Goal: Transaction & Acquisition: Purchase product/service

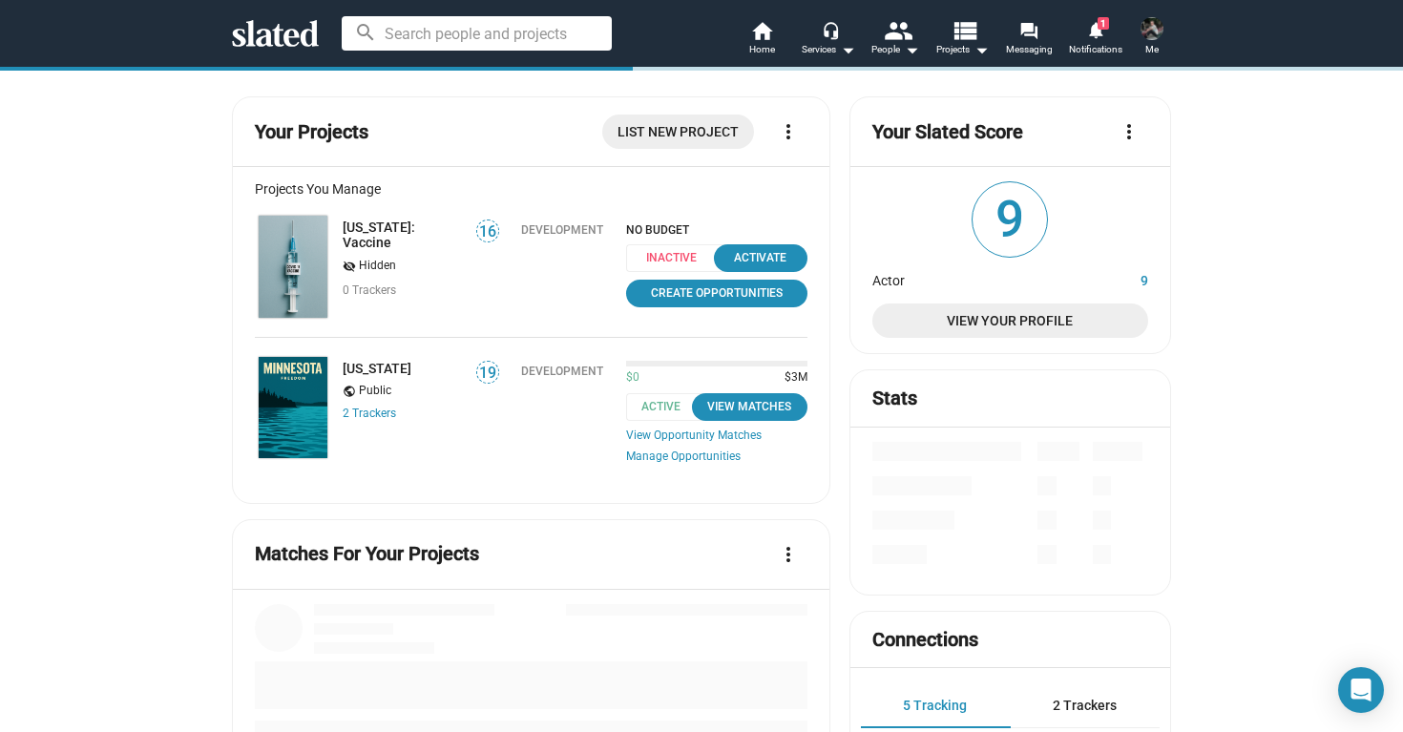
click at [1150, 44] on span "Me" at bounding box center [1151, 49] width 13 height 23
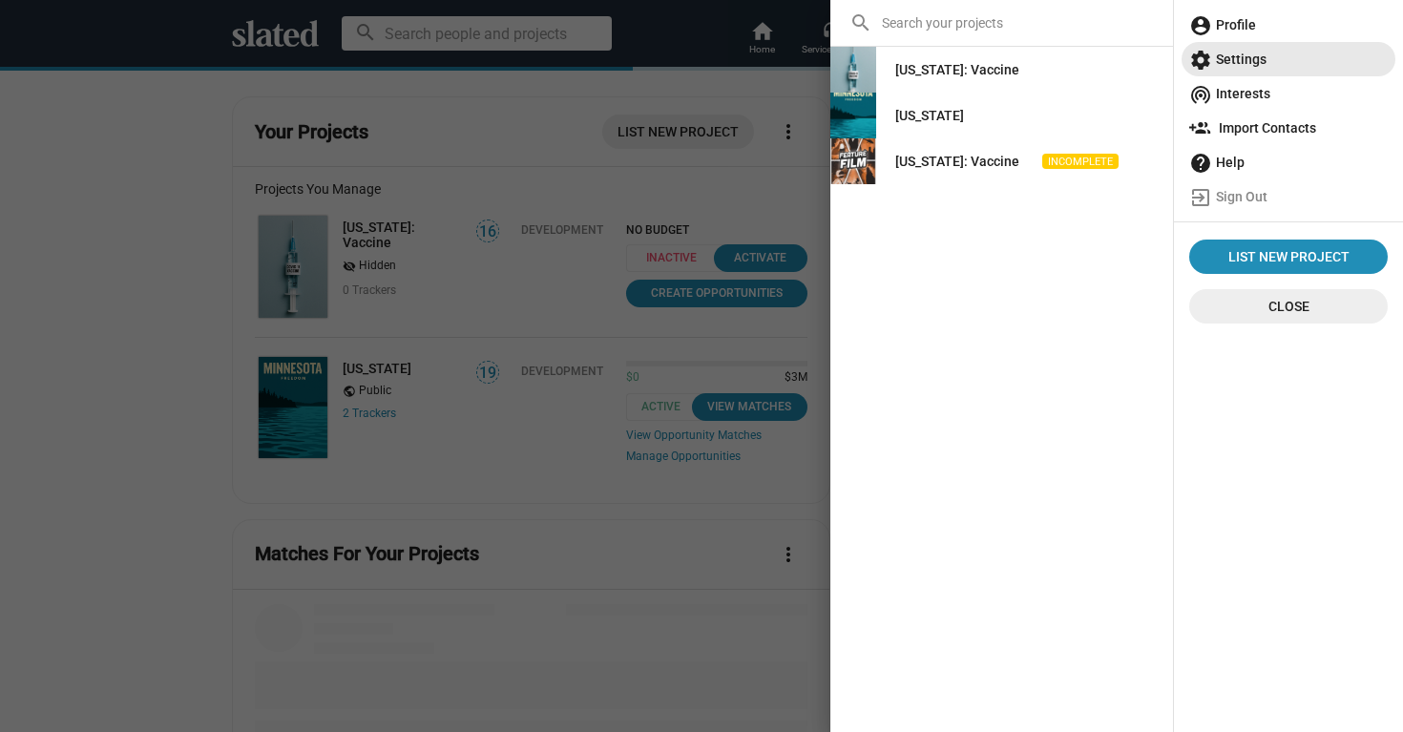
click at [1238, 72] on span "settings Settings" at bounding box center [1288, 59] width 198 height 34
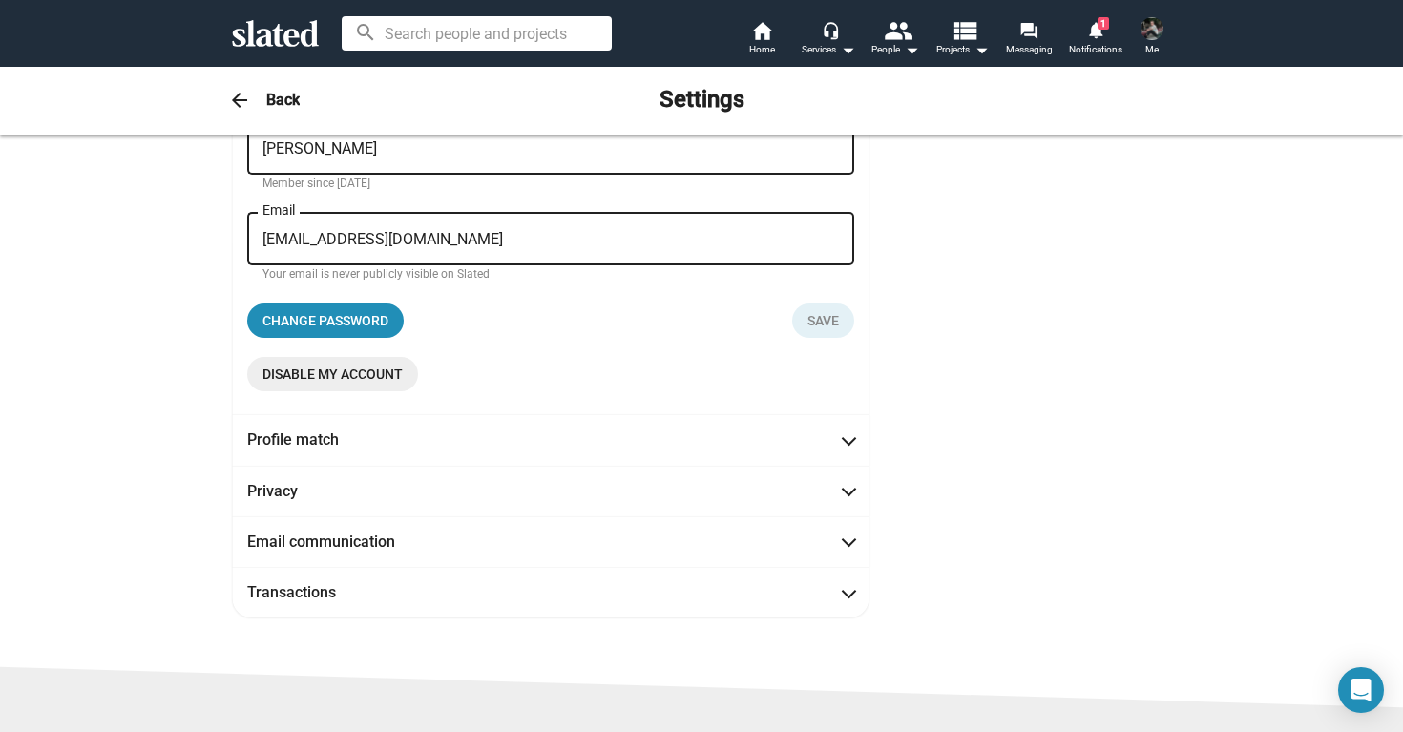
scroll to position [227, 0]
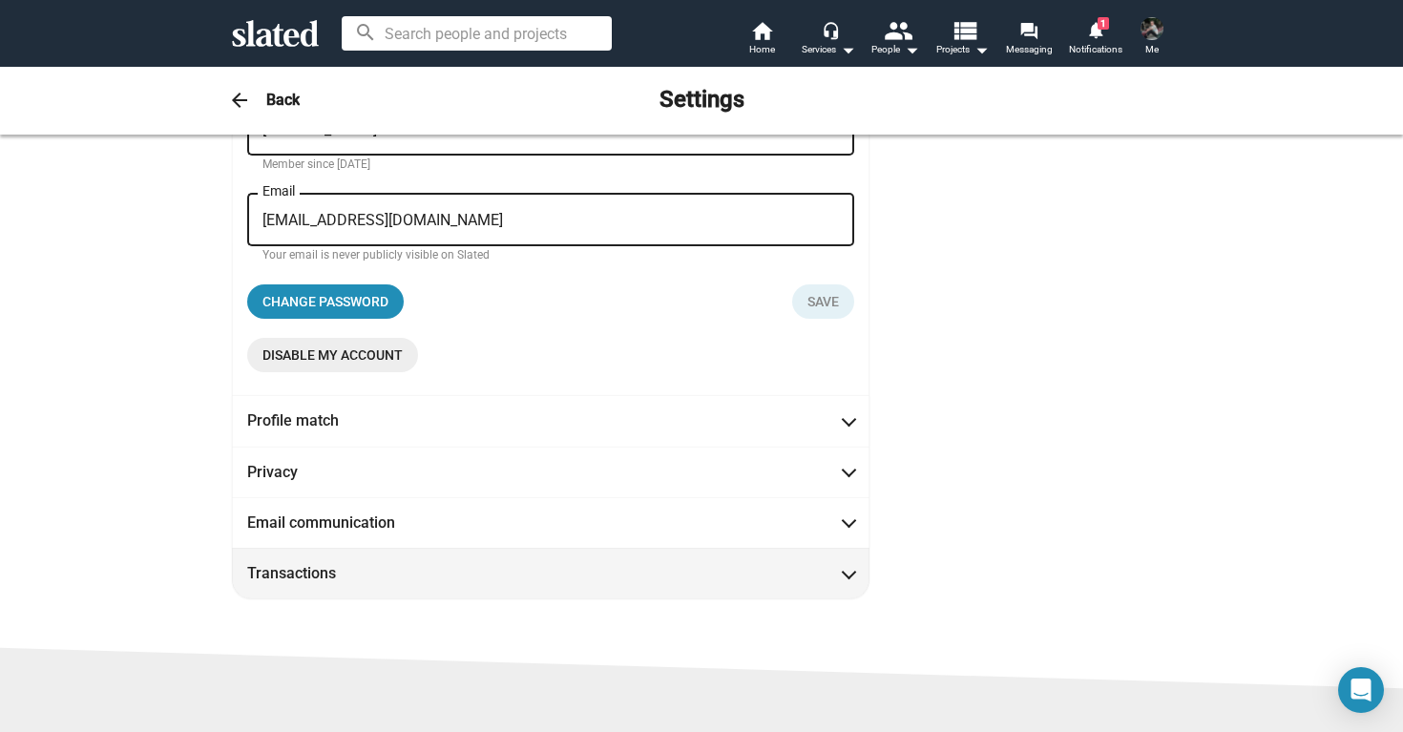
click at [851, 578] on span at bounding box center [849, 571] width 10 height 19
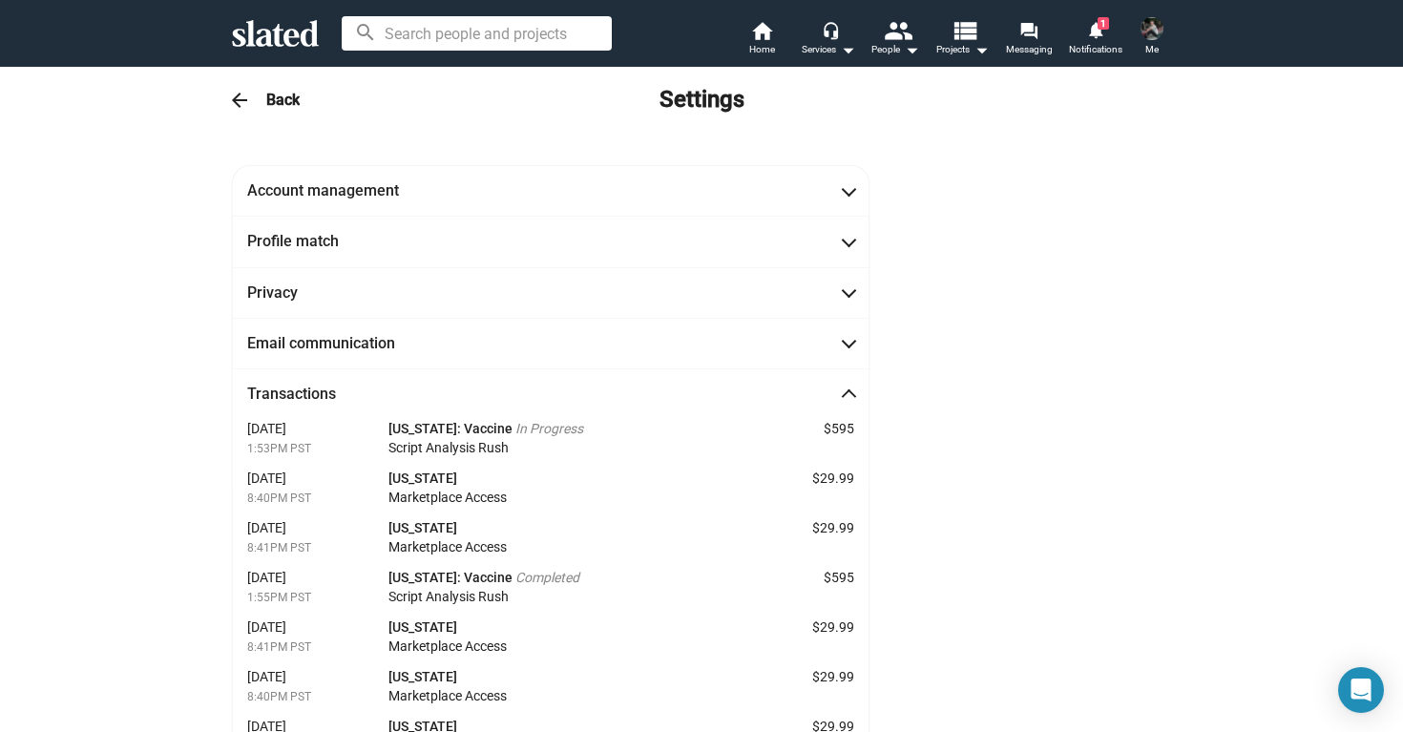
scroll to position [0, 0]
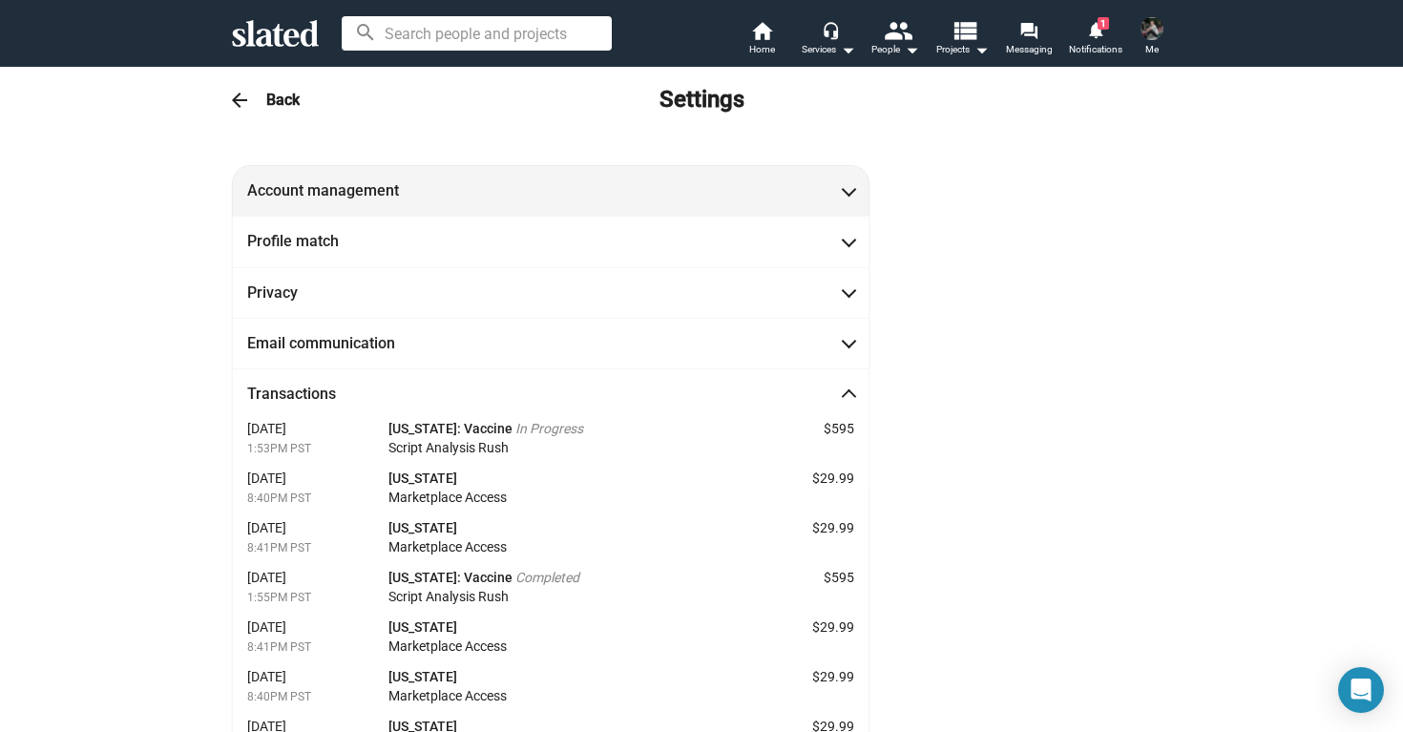
click at [713, 195] on span "Account management" at bounding box center [550, 190] width 607 height 20
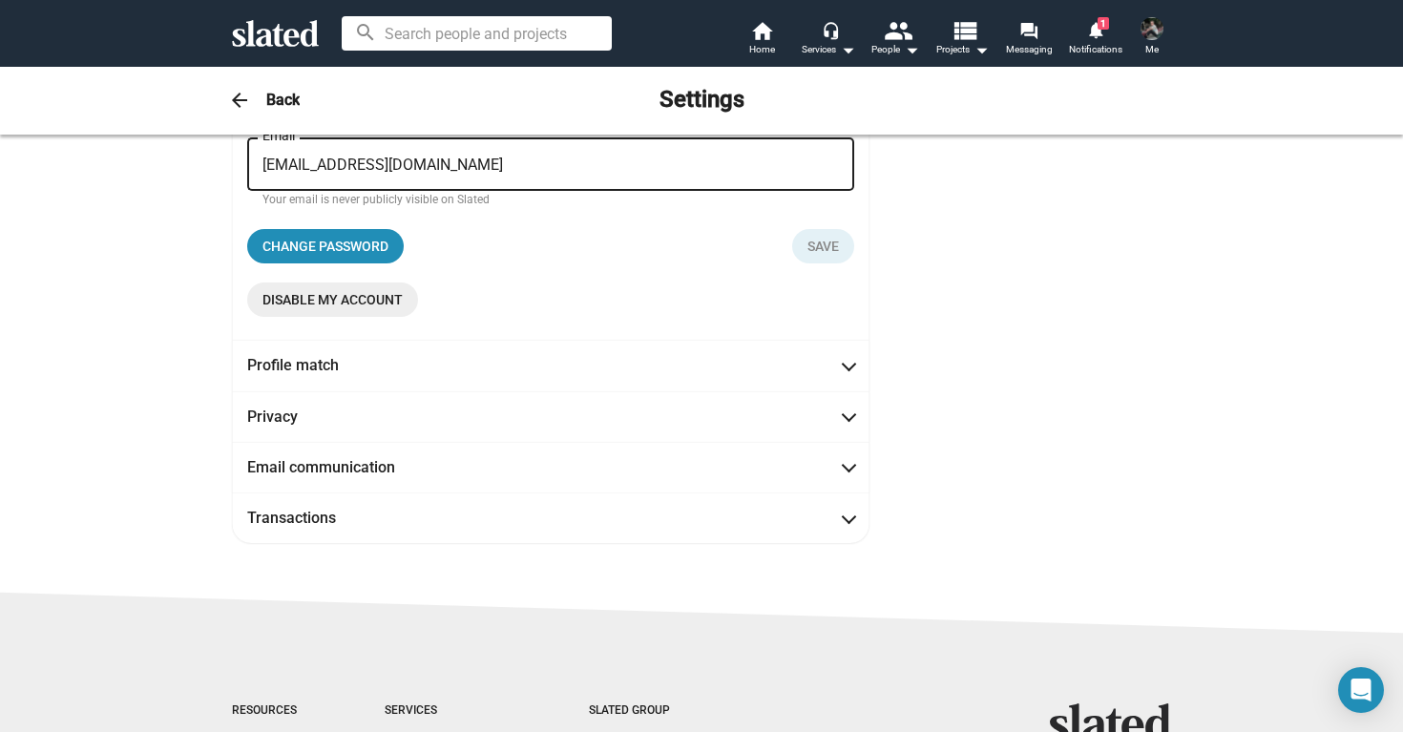
scroll to position [282, 0]
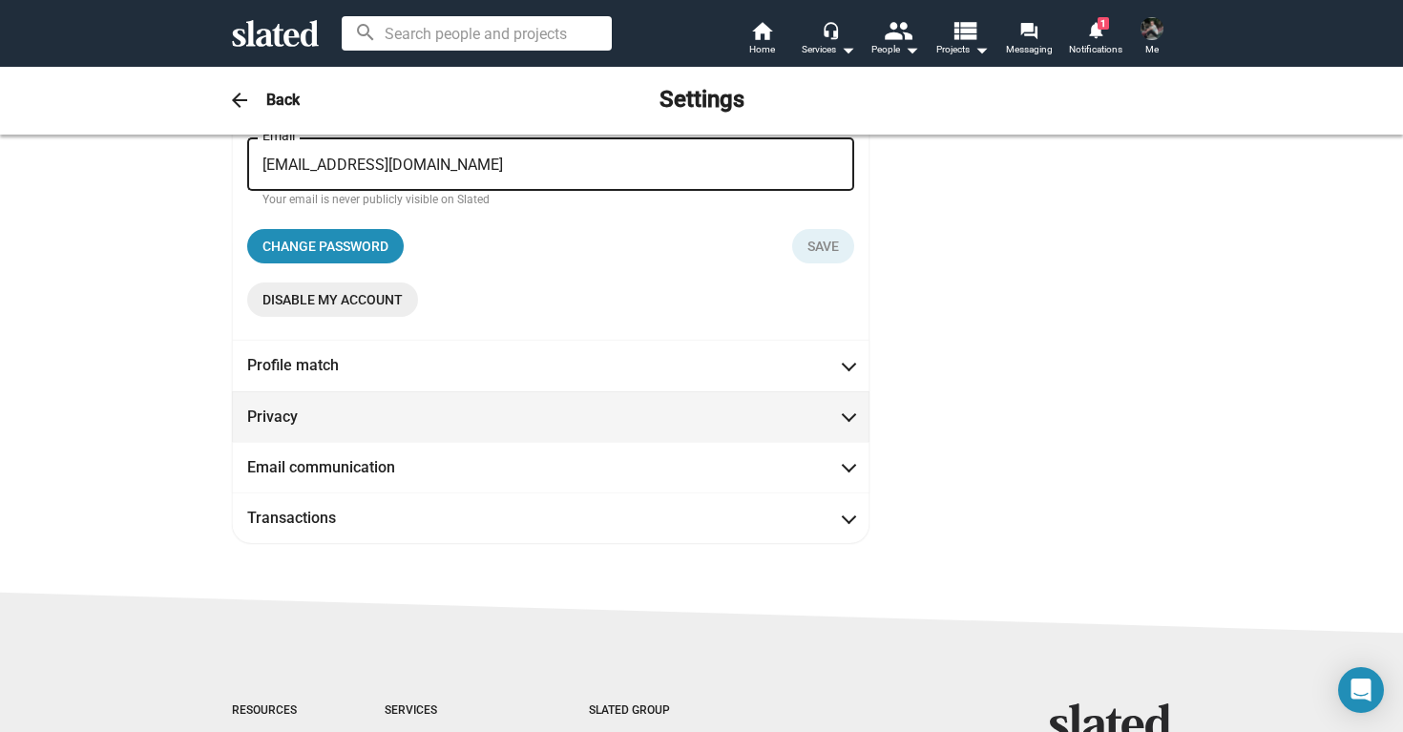
click at [762, 415] on span "Privacy" at bounding box center [550, 417] width 607 height 20
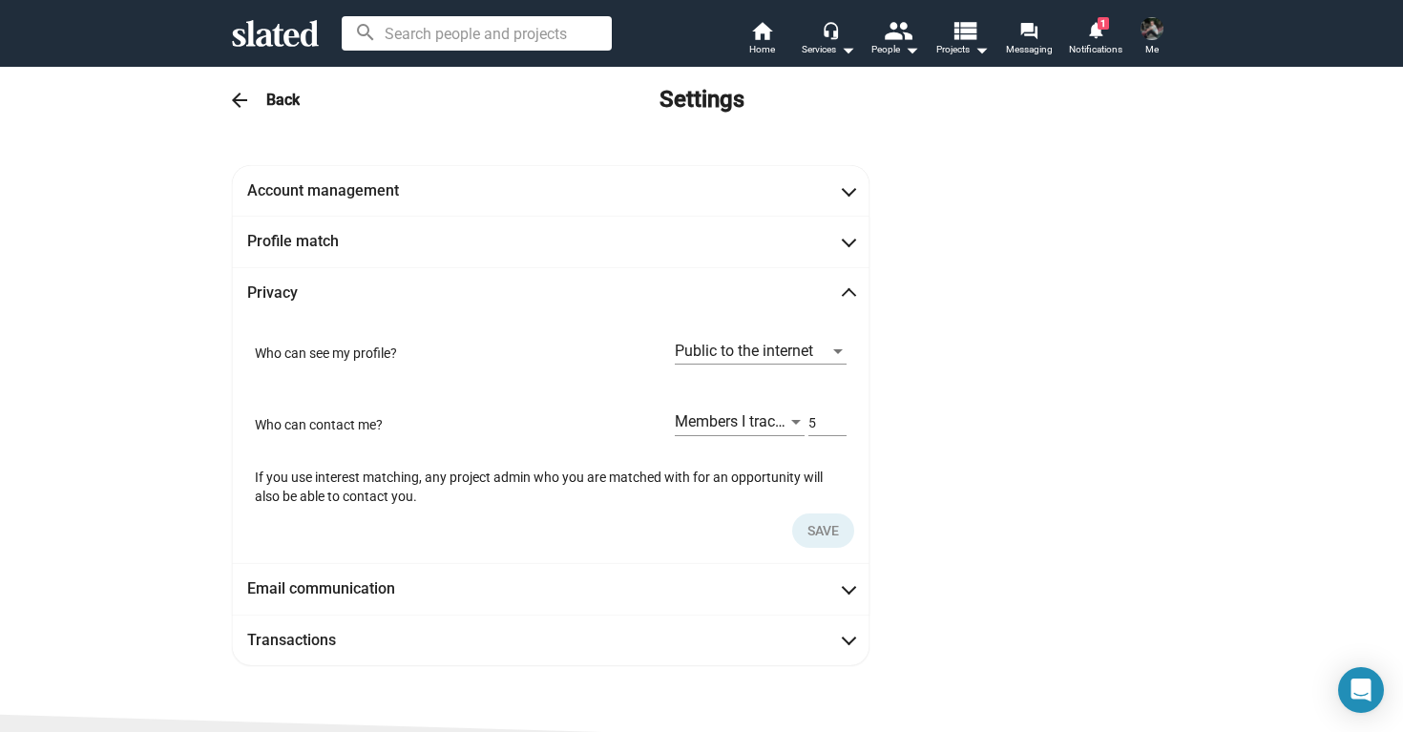
scroll to position [0, 0]
click at [293, 39] on icon at bounding box center [275, 33] width 87 height 27
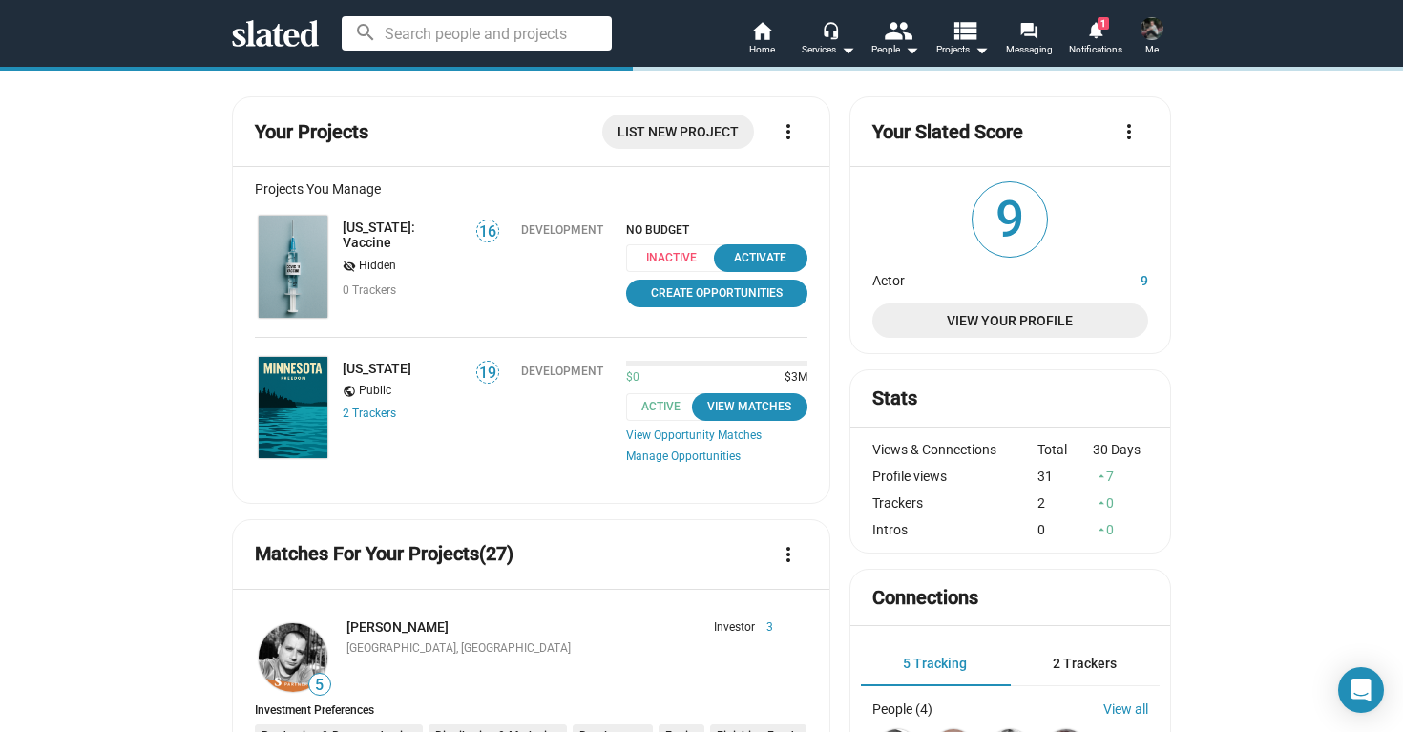
click at [1159, 45] on span "Me" at bounding box center [1151, 49] width 13 height 23
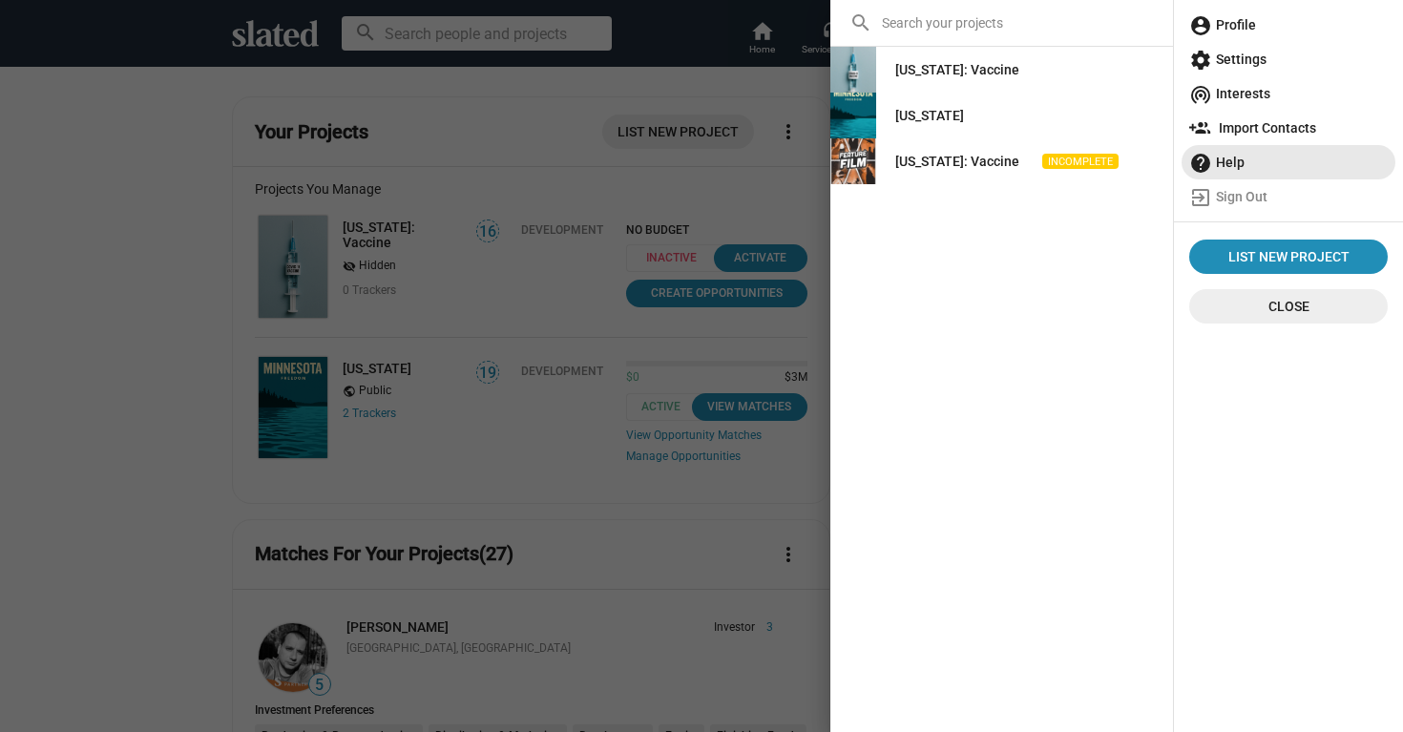
click at [1263, 163] on span "help Help" at bounding box center [1288, 162] width 198 height 34
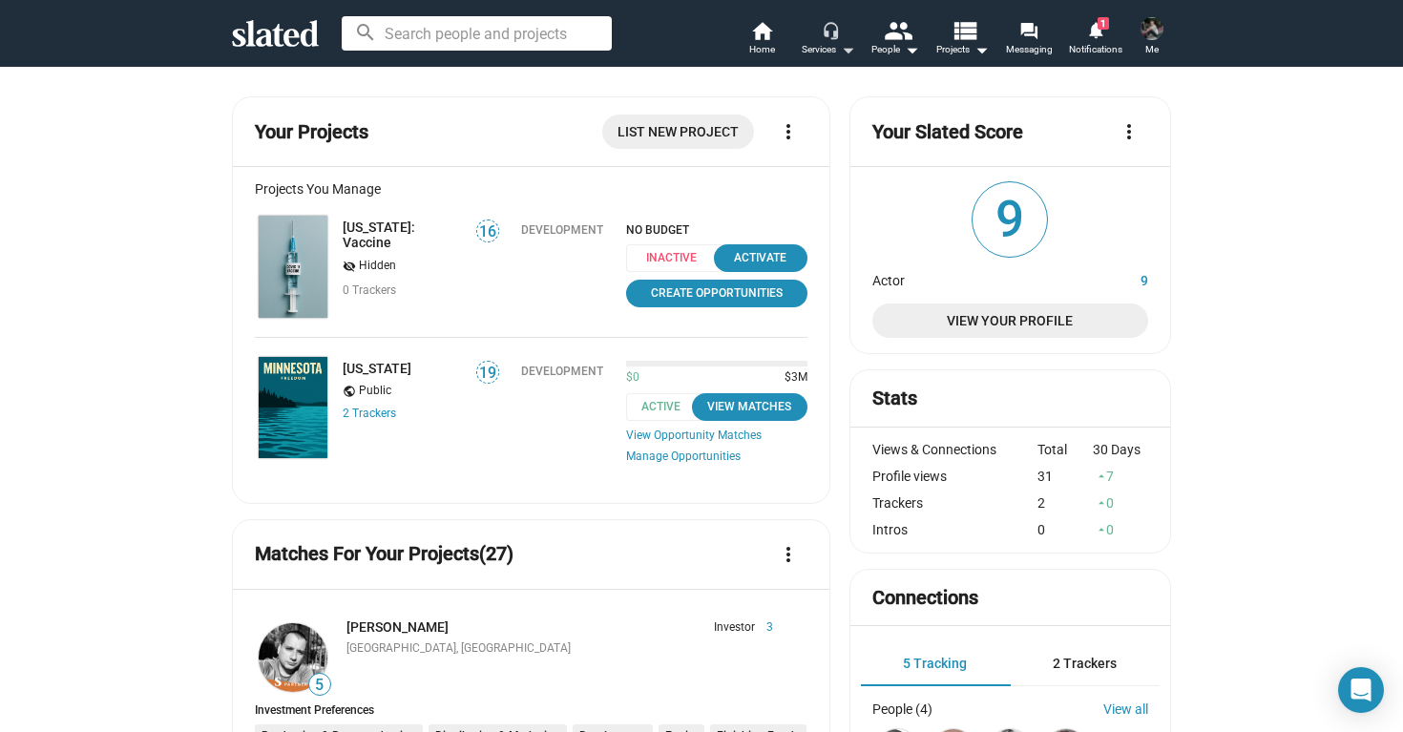
click at [845, 45] on mat-icon "arrow_drop_down" at bounding box center [847, 49] width 23 height 23
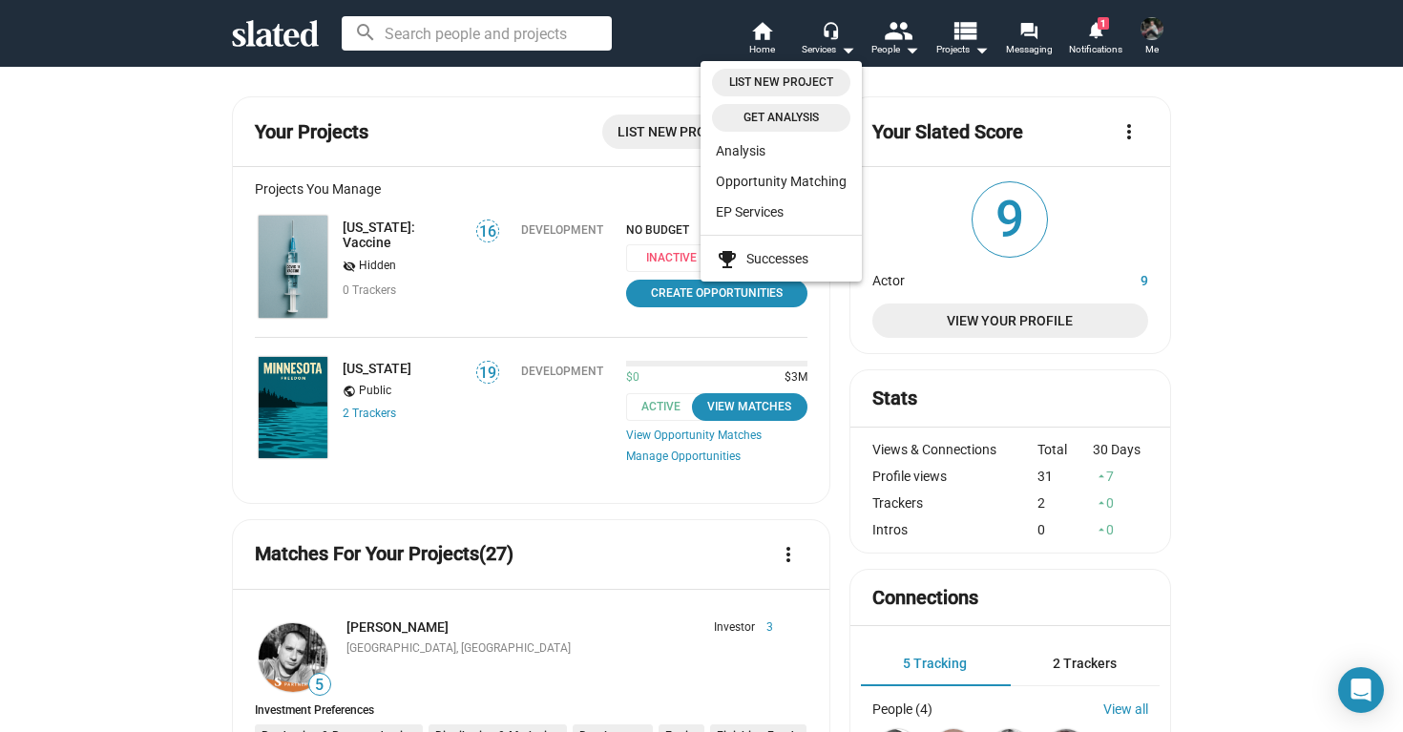
click at [762, 24] on div at bounding box center [701, 366] width 1403 height 732
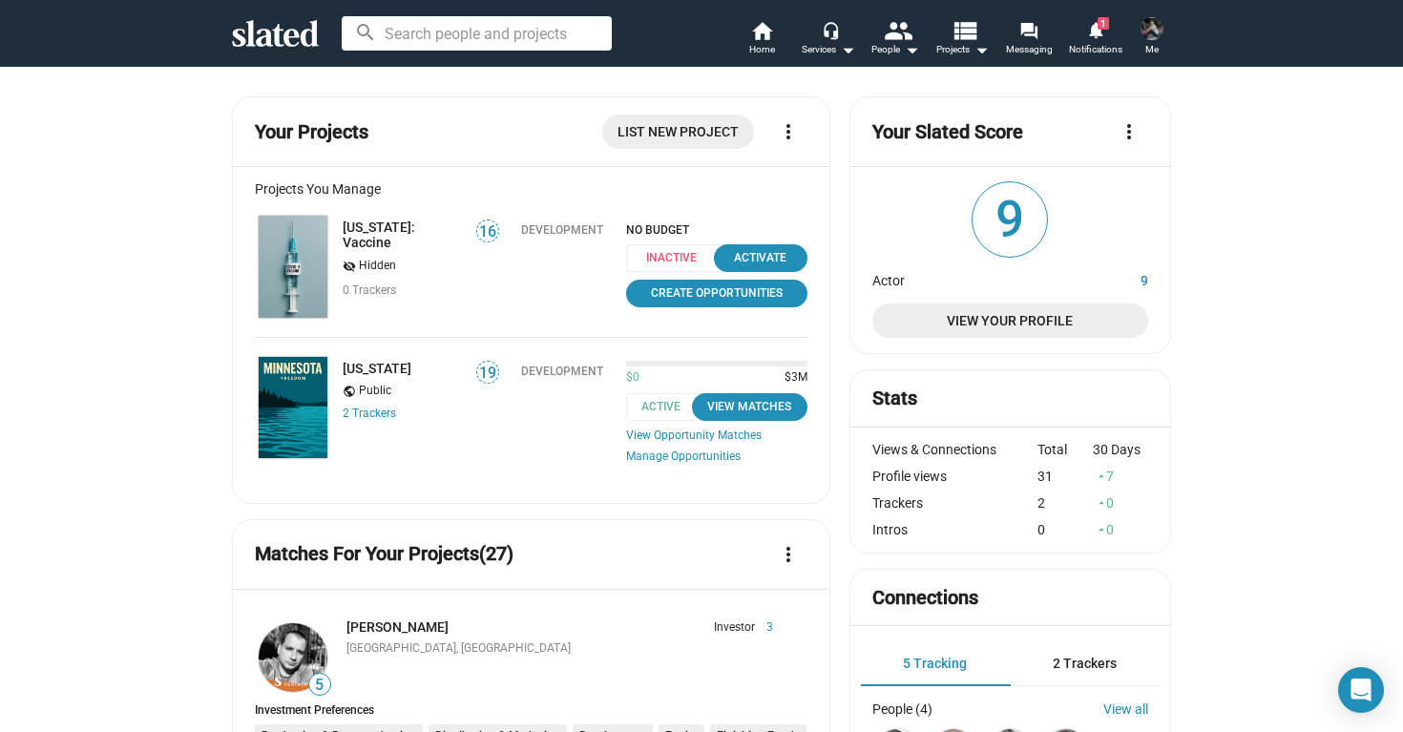
click at [762, 24] on mat-icon "home" at bounding box center [761, 30] width 23 height 23
click at [762, 39] on span "Home" at bounding box center [762, 49] width 26 height 23
click at [1149, 30] on img at bounding box center [1151, 28] width 23 height 23
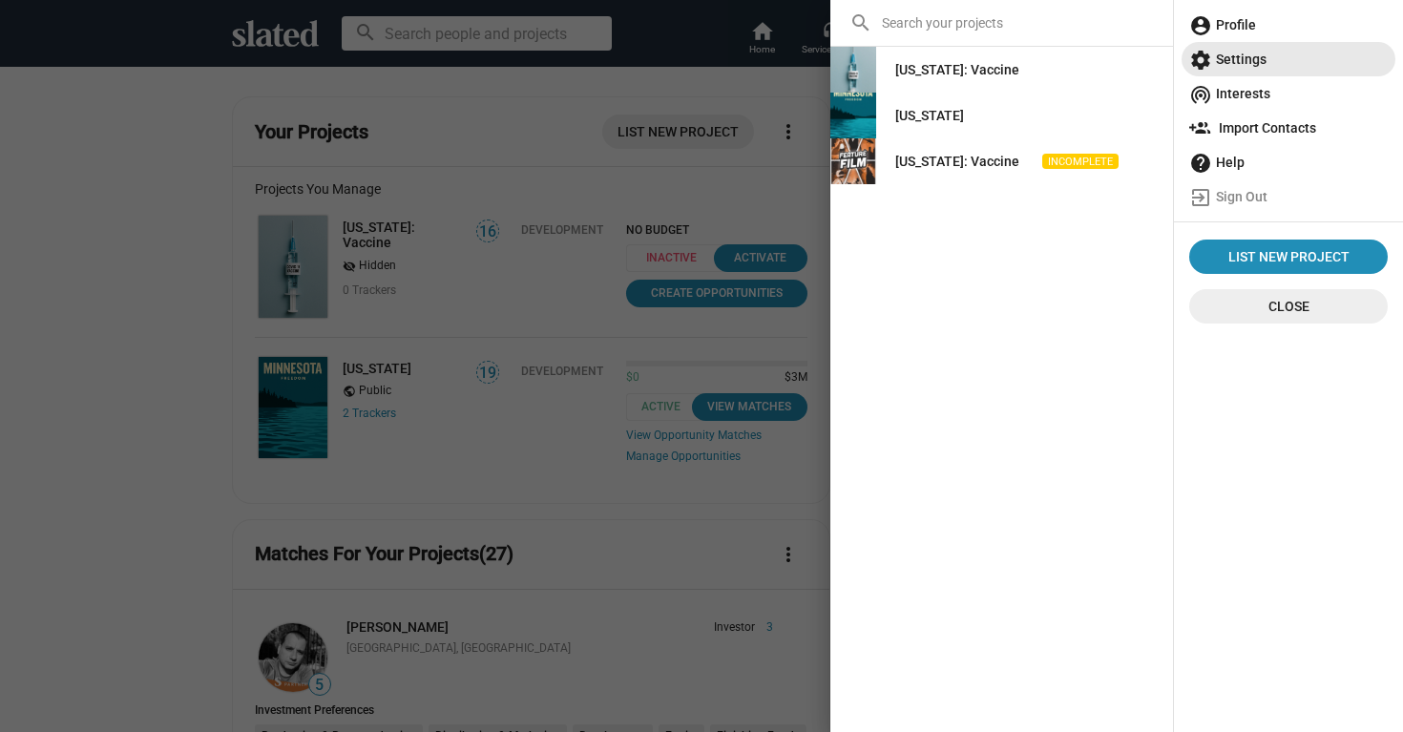
click at [1250, 60] on span "settings Settings" at bounding box center [1288, 59] width 198 height 34
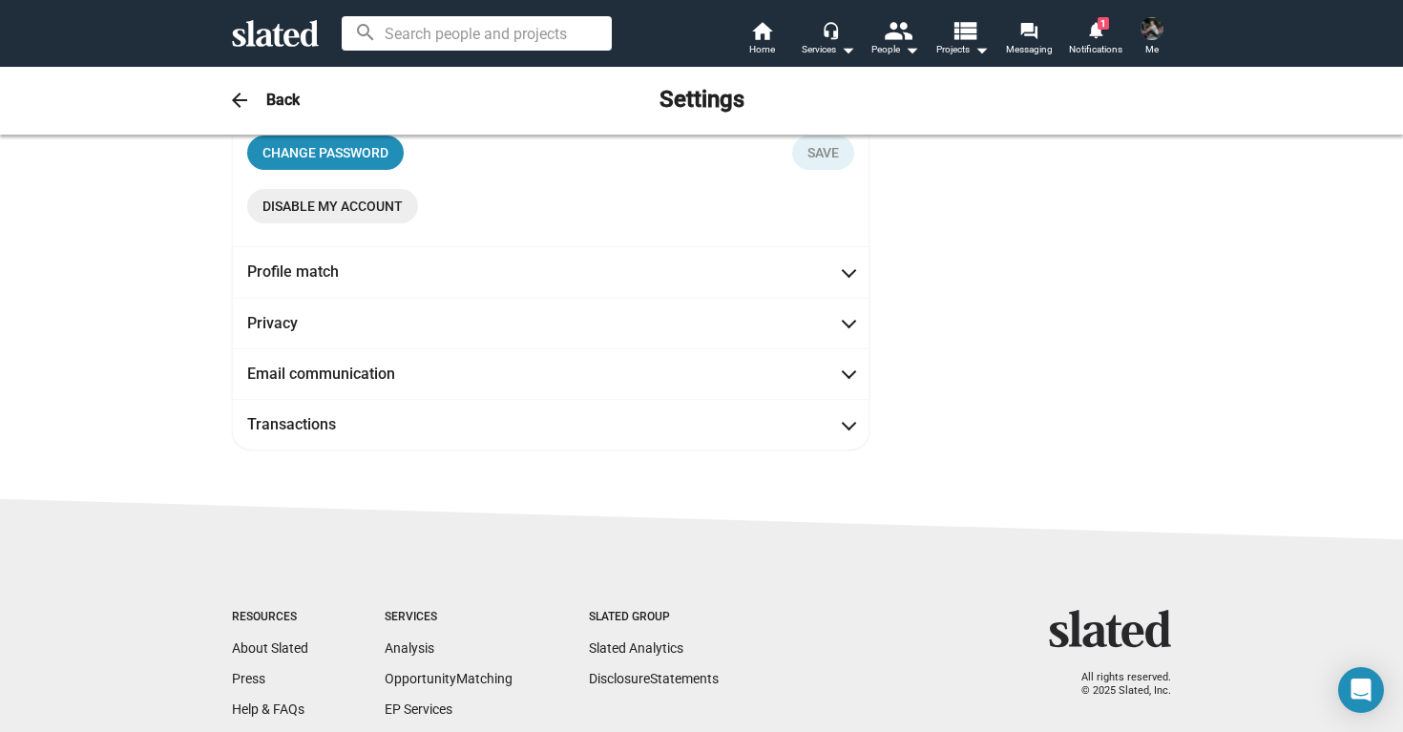
scroll to position [369, 0]
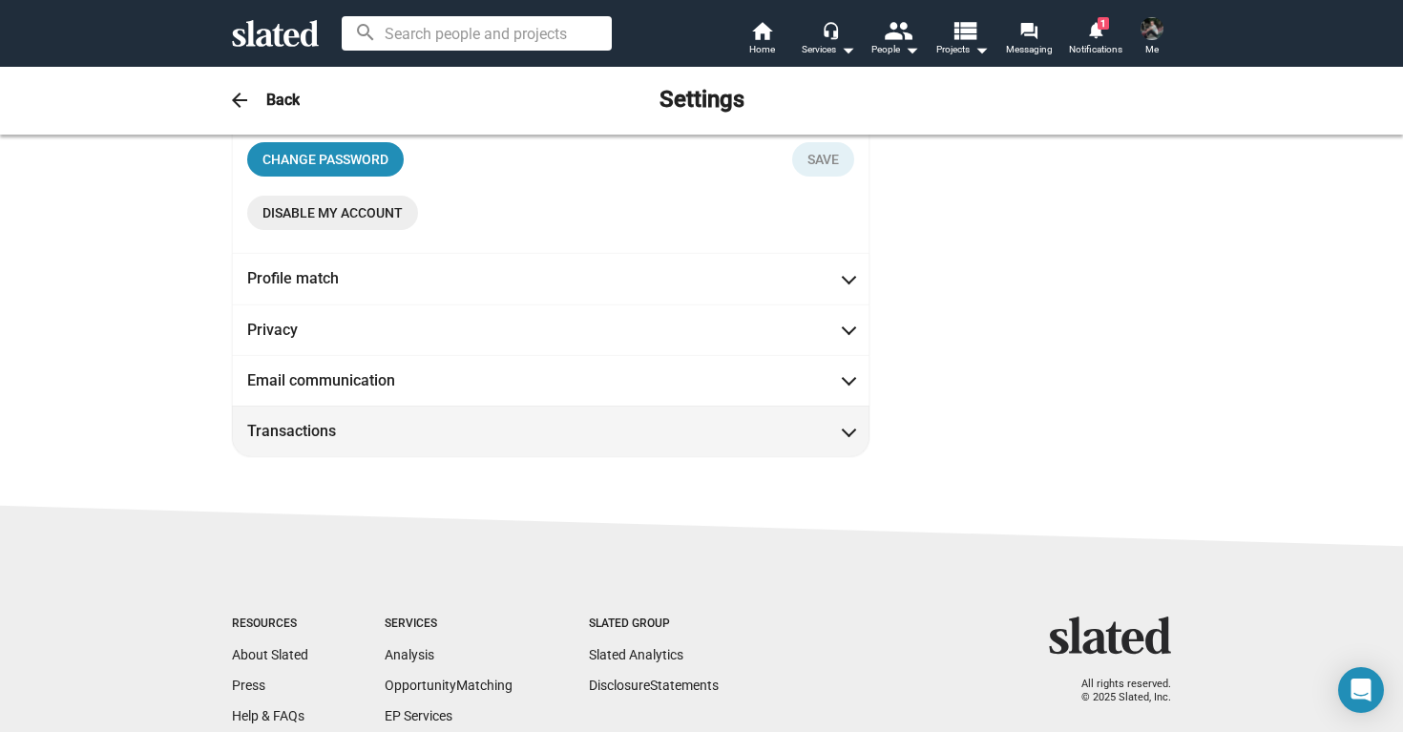
click at [845, 434] on span at bounding box center [849, 429] width 10 height 19
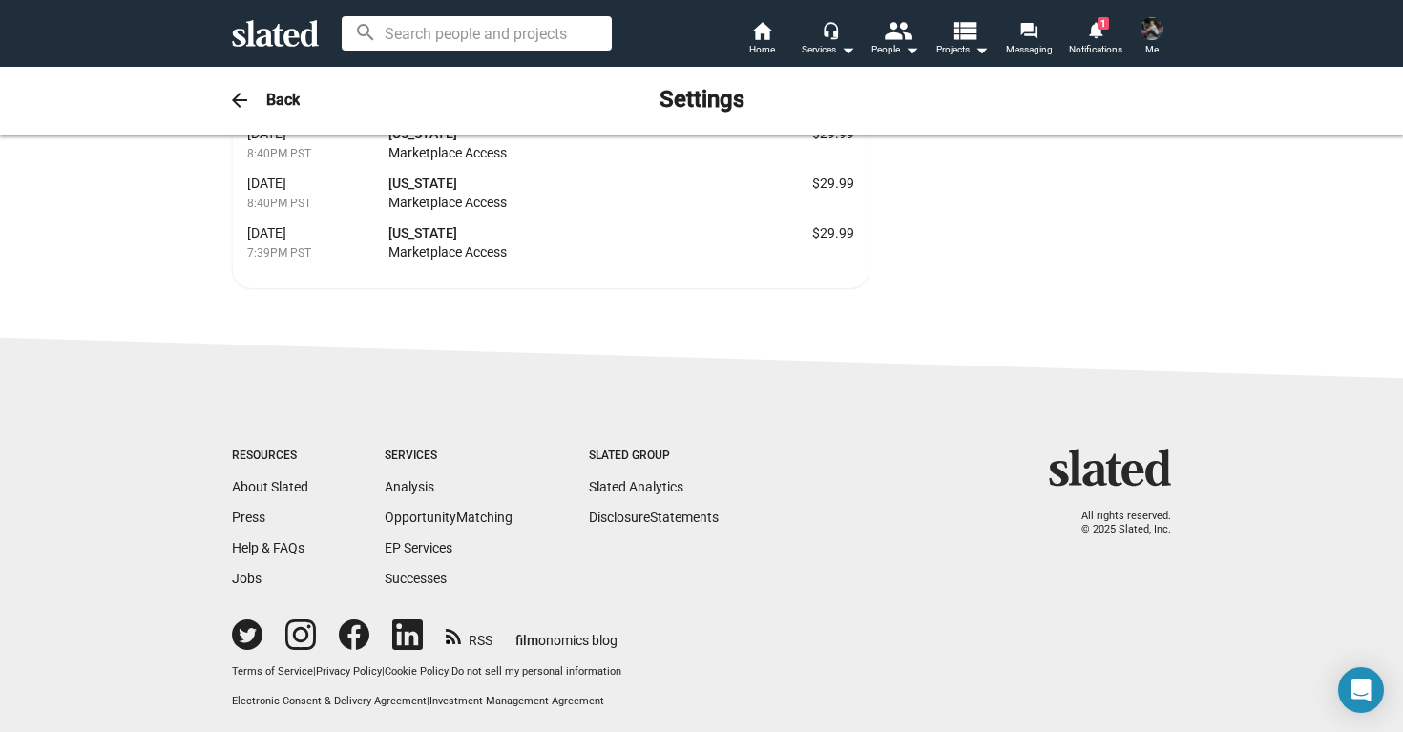
scroll to position [989, 0]
click at [264, 553] on link "Help & FAQs" at bounding box center [268, 548] width 73 height 15
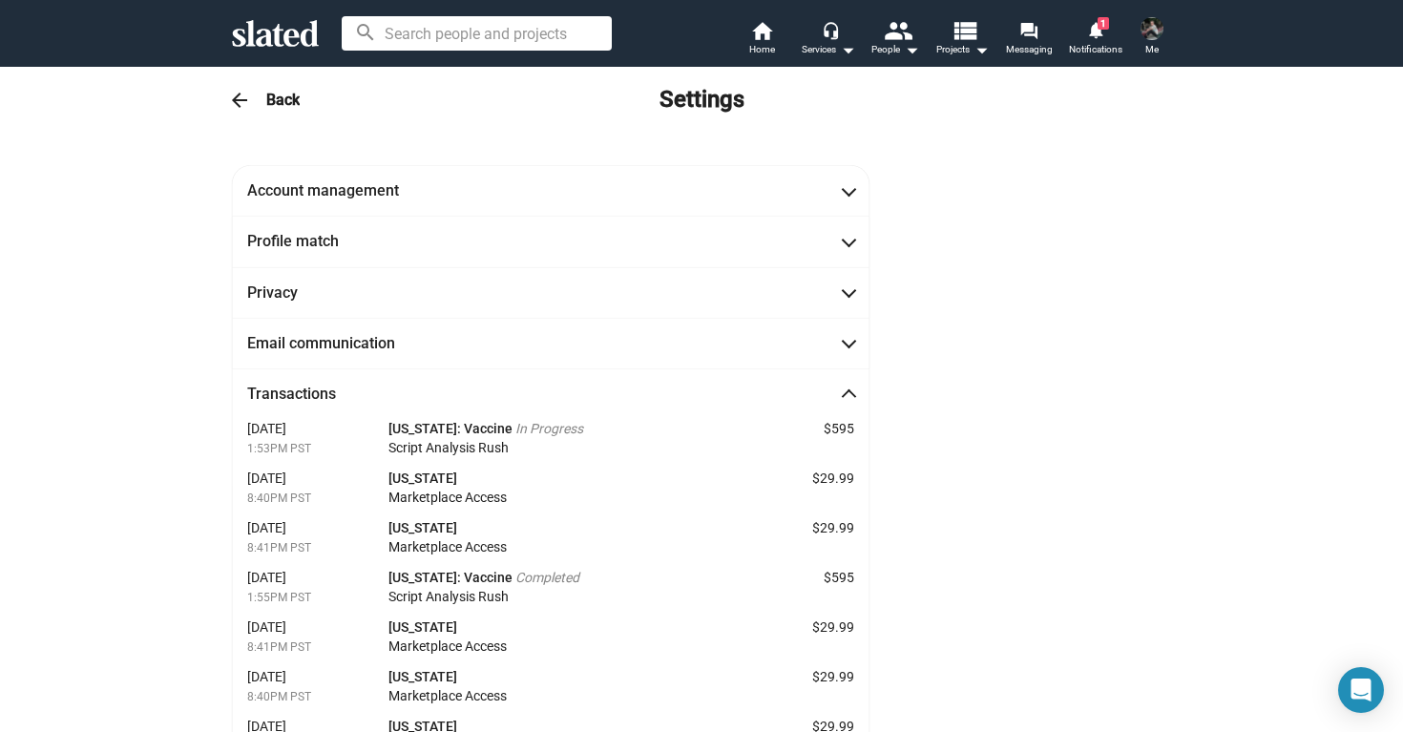
scroll to position [0, 0]
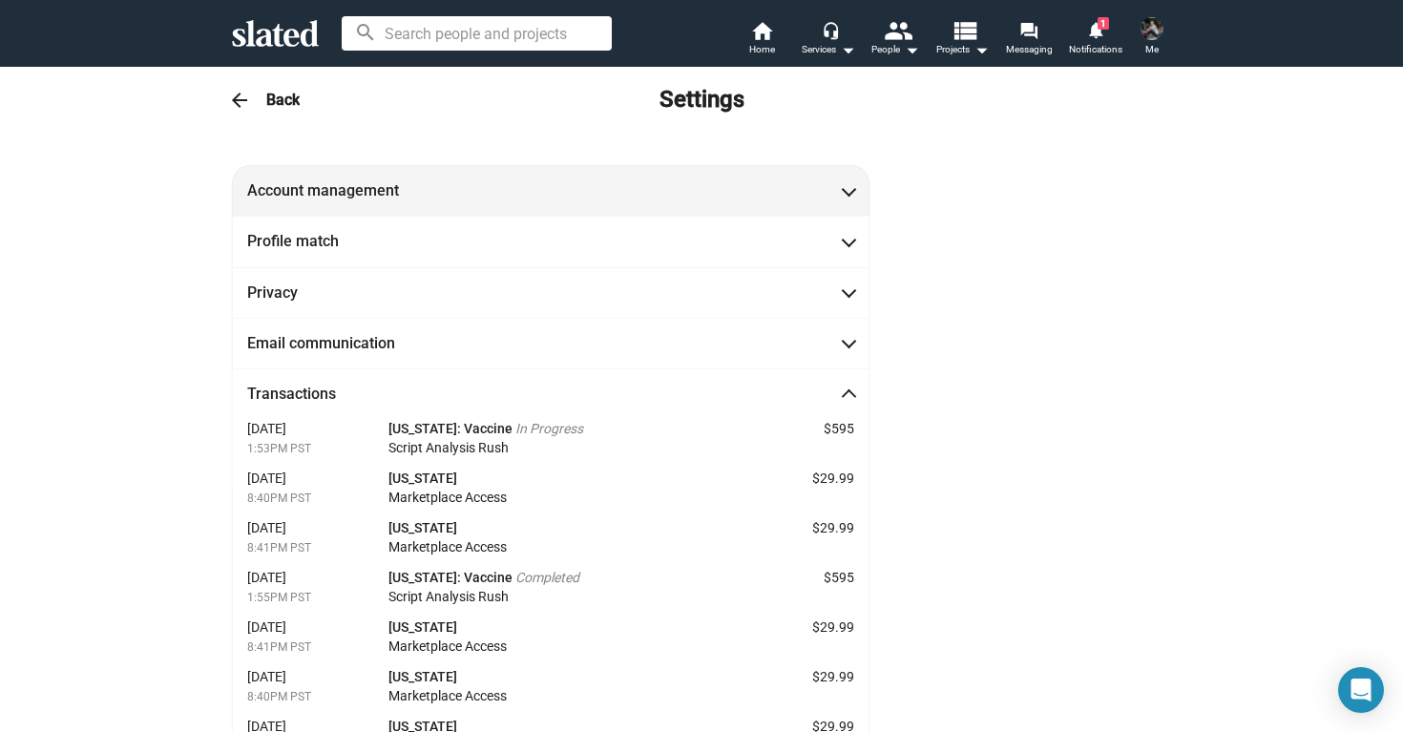
click at [701, 188] on span "Account management" at bounding box center [550, 190] width 607 height 20
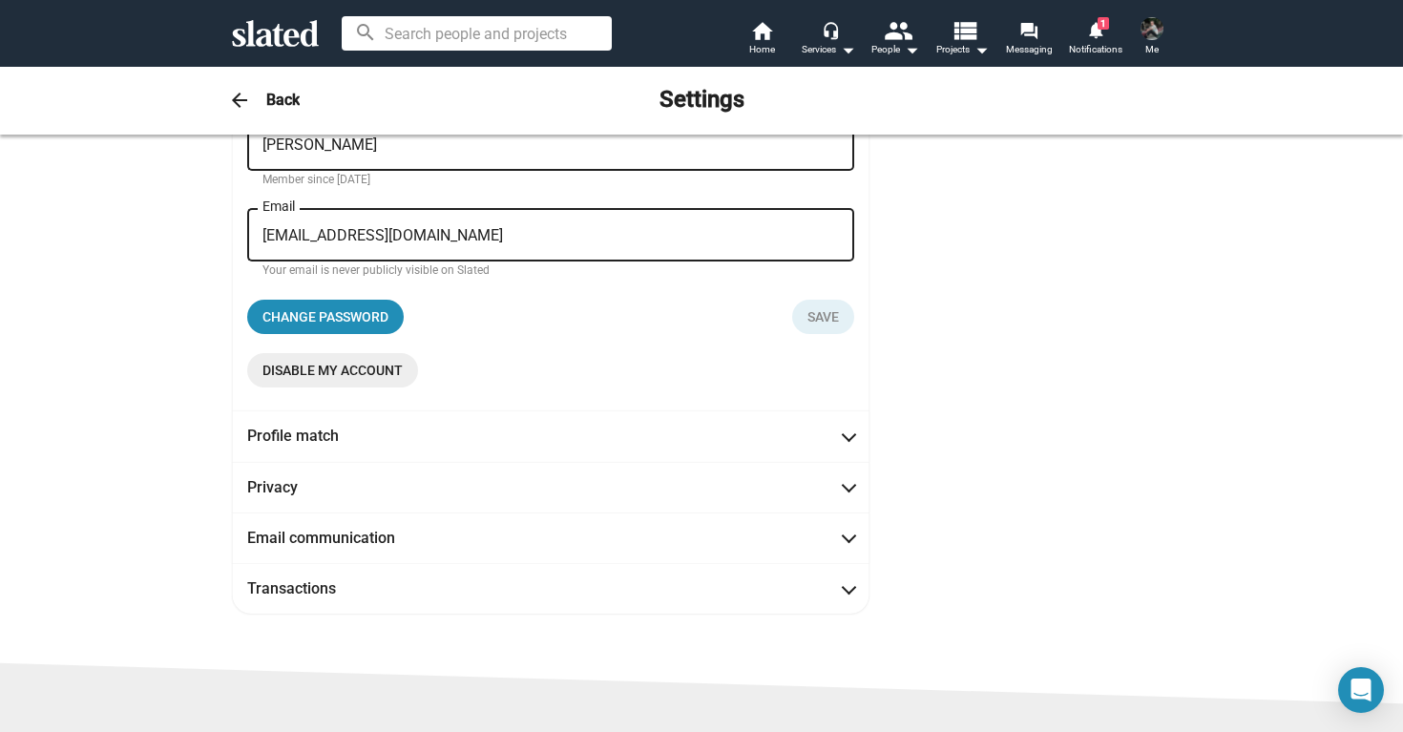
scroll to position [213, 0]
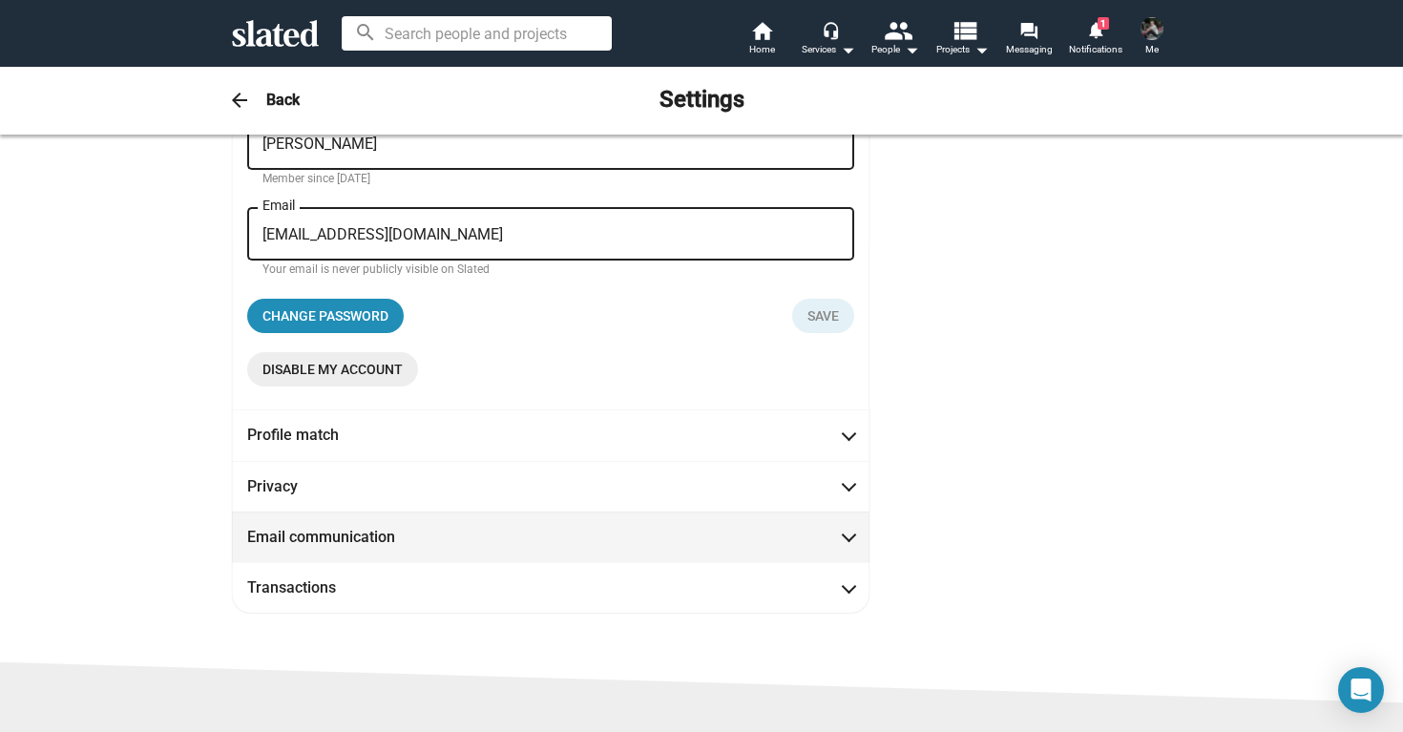
click at [838, 518] on mat-expansion-panel-header "Email communication" at bounding box center [550, 536] width 637 height 51
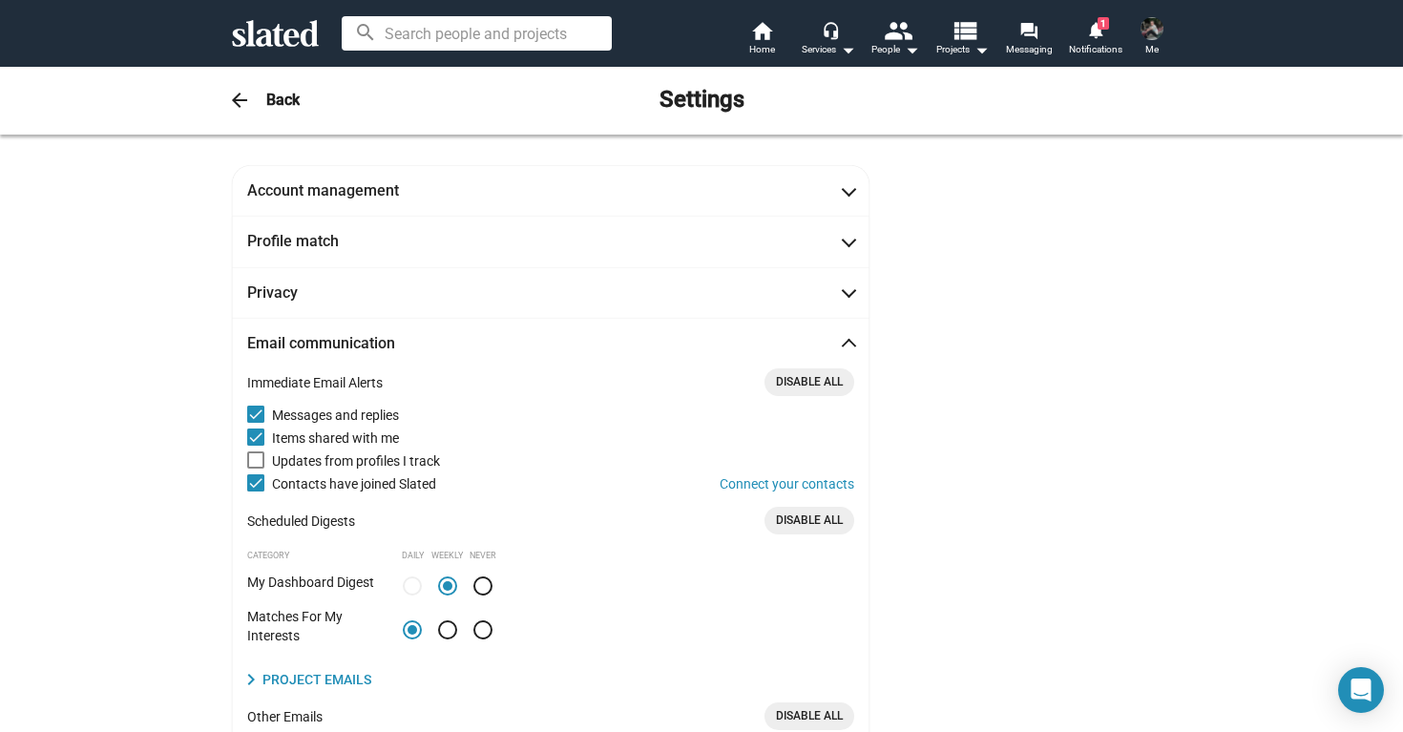
scroll to position [0, 0]
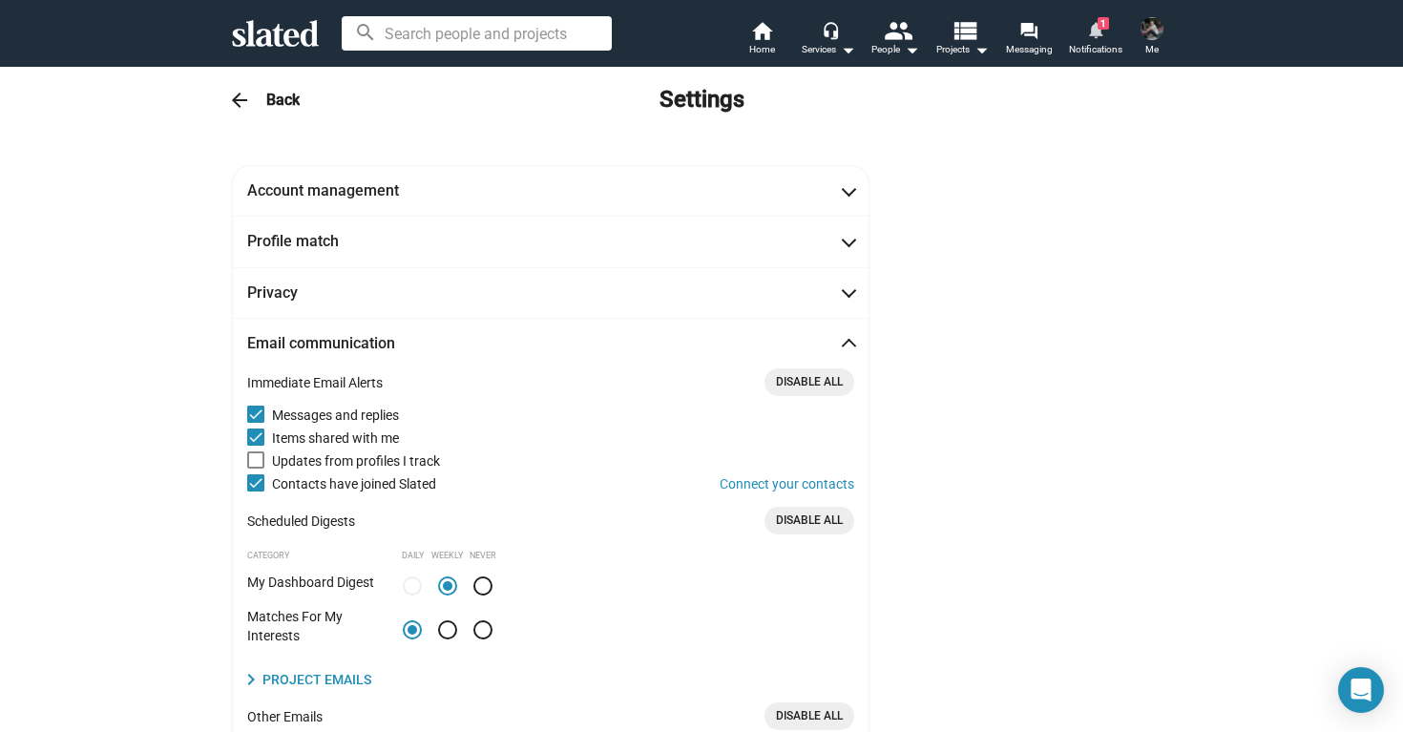
click at [1098, 30] on mat-icon "notifications" at bounding box center [1095, 29] width 18 height 18
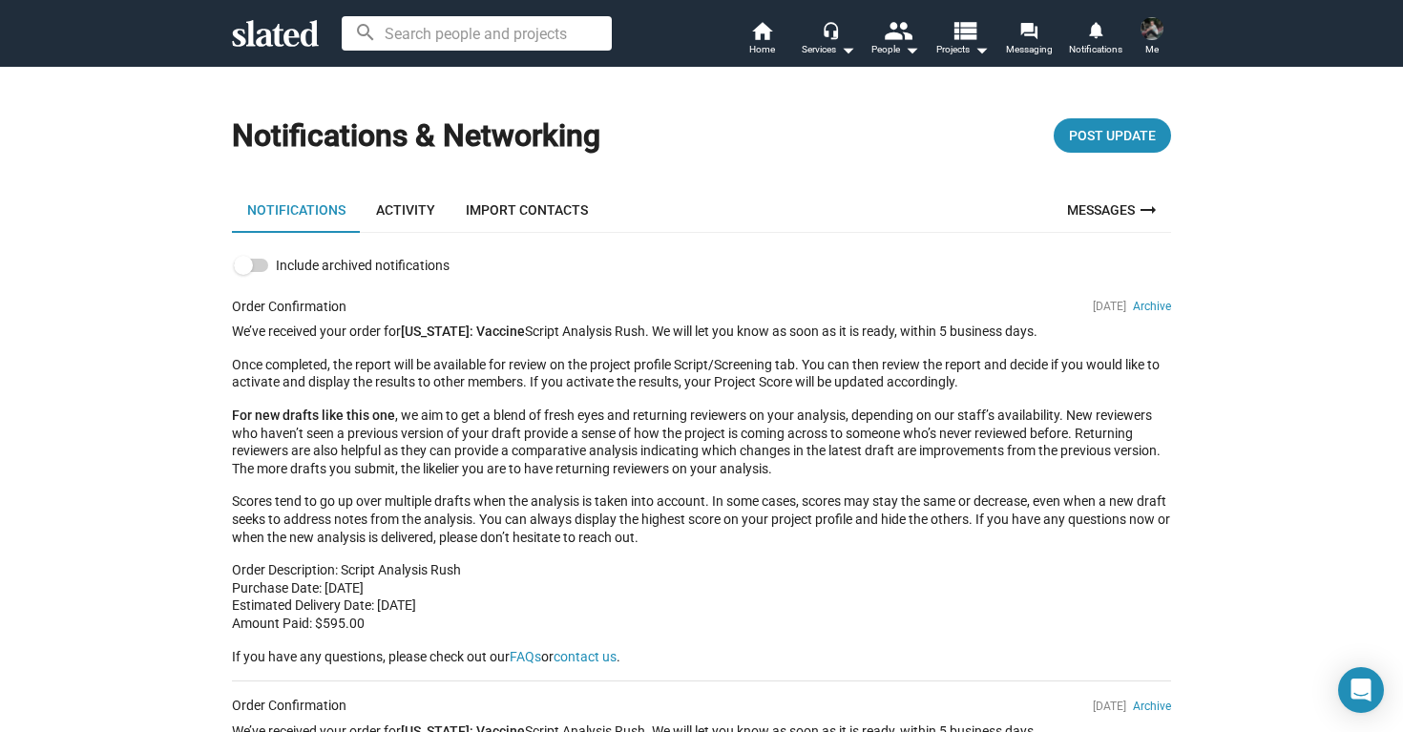
click at [1150, 32] on img at bounding box center [1151, 28] width 23 height 23
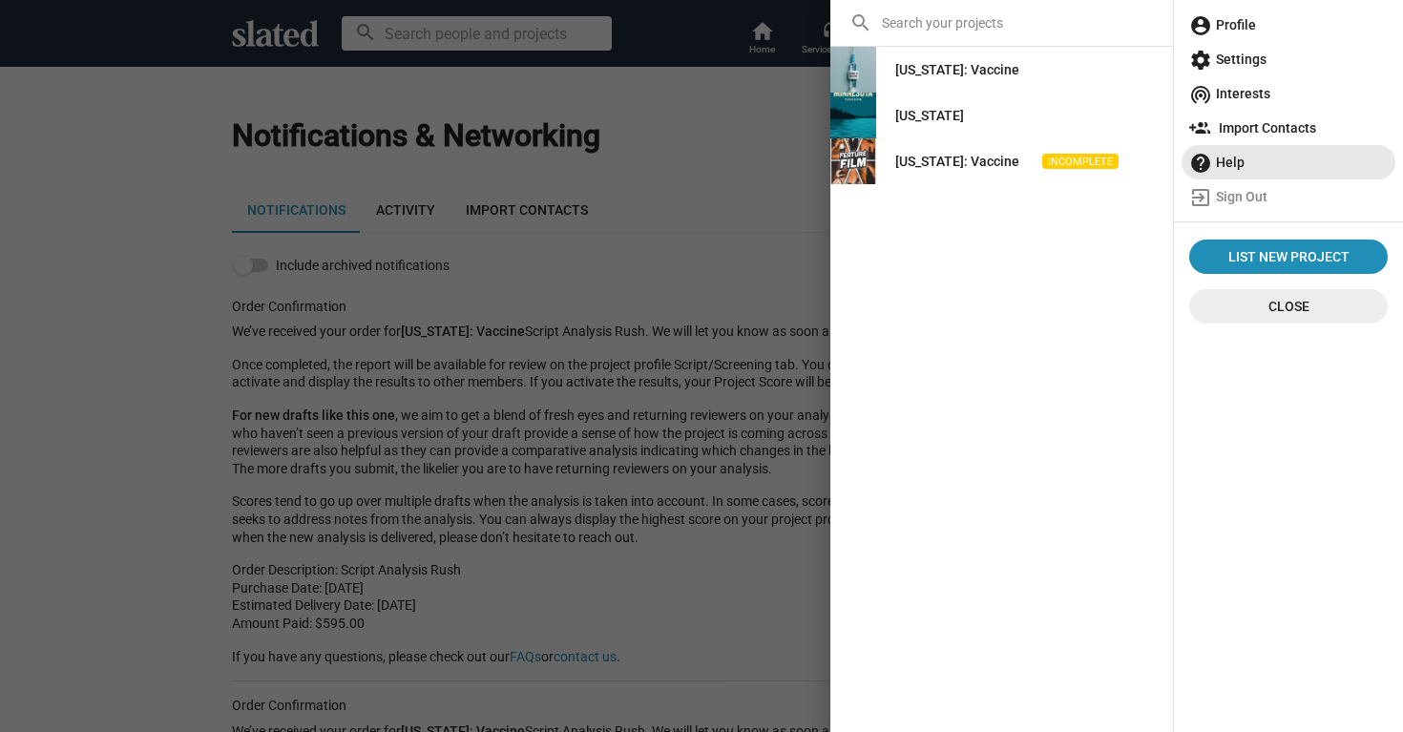
click at [1243, 157] on span "help Help" at bounding box center [1288, 162] width 198 height 34
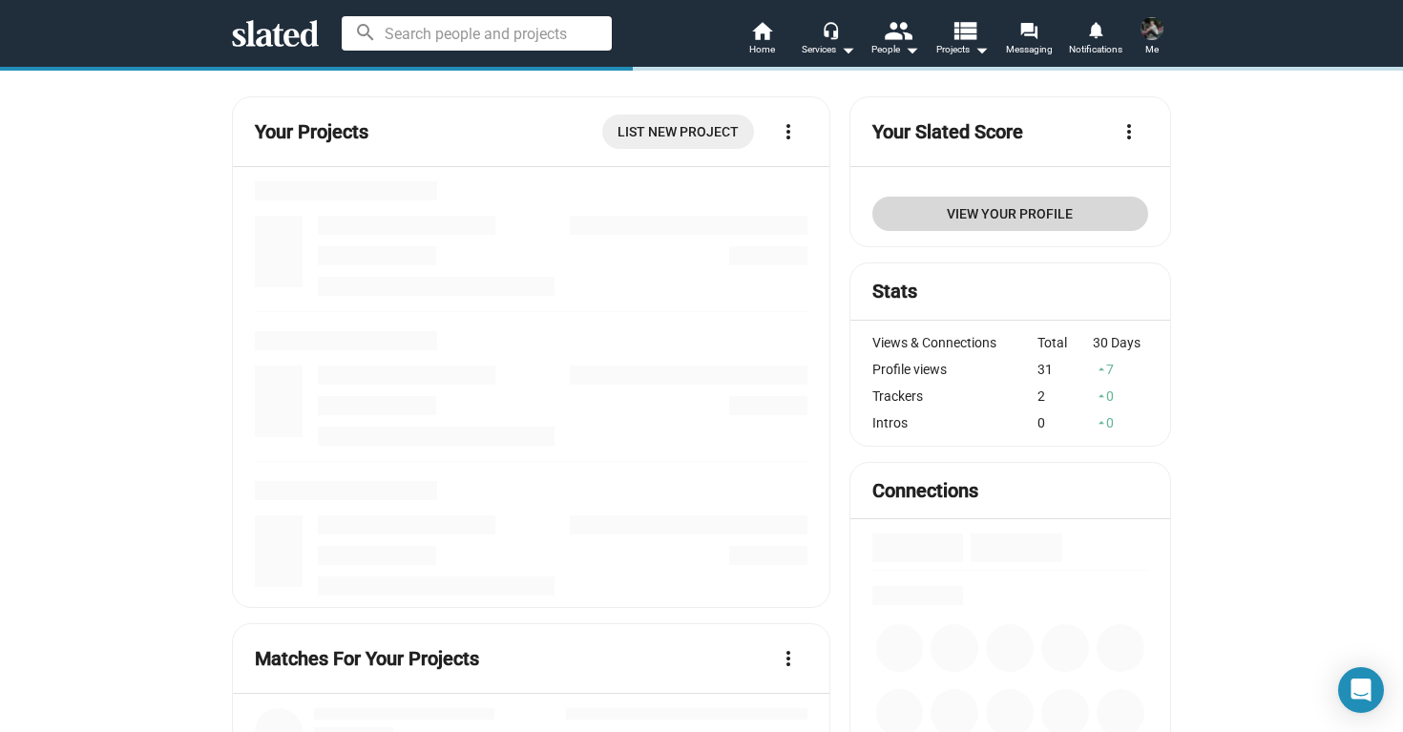
click at [1029, 215] on span "View Your Profile" at bounding box center [1009, 214] width 245 height 34
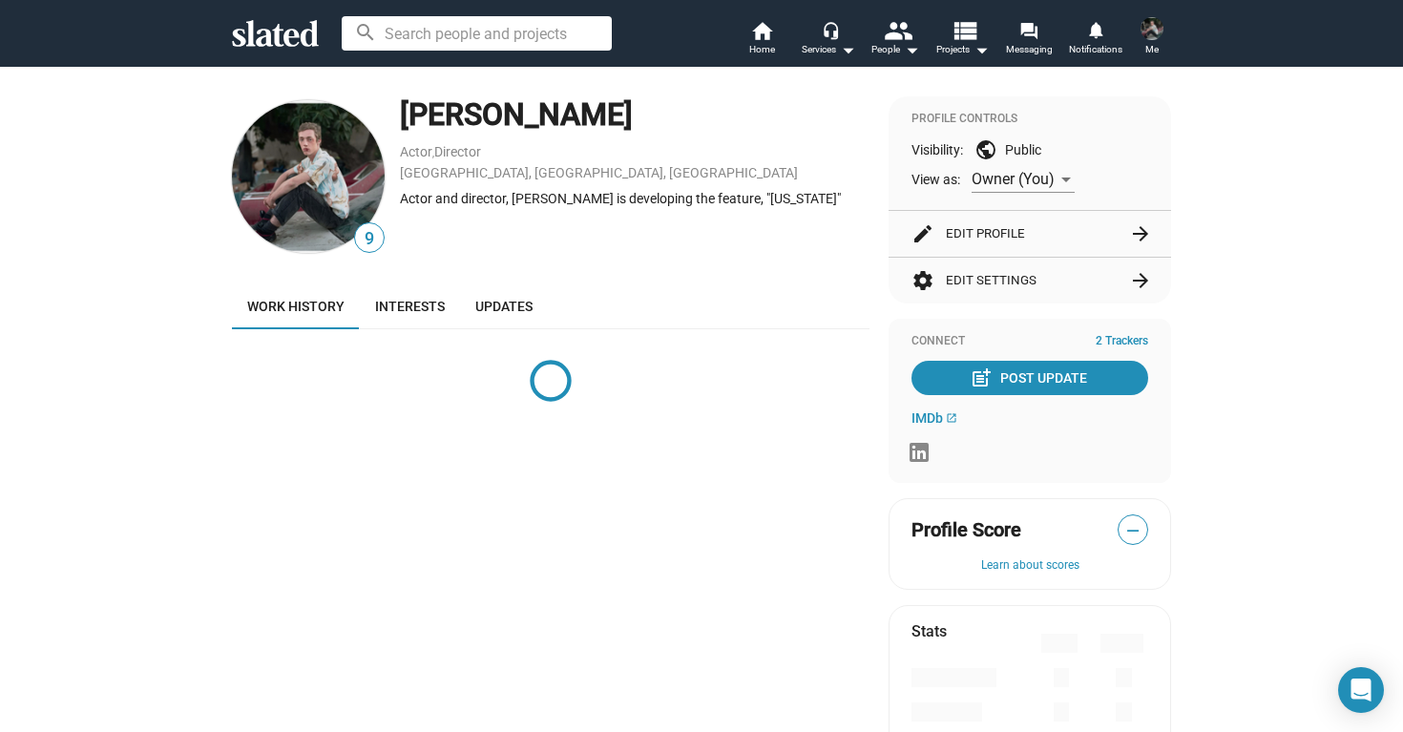
click at [1061, 277] on button "settings Edit Settings arrow_forward" at bounding box center [1029, 281] width 237 height 46
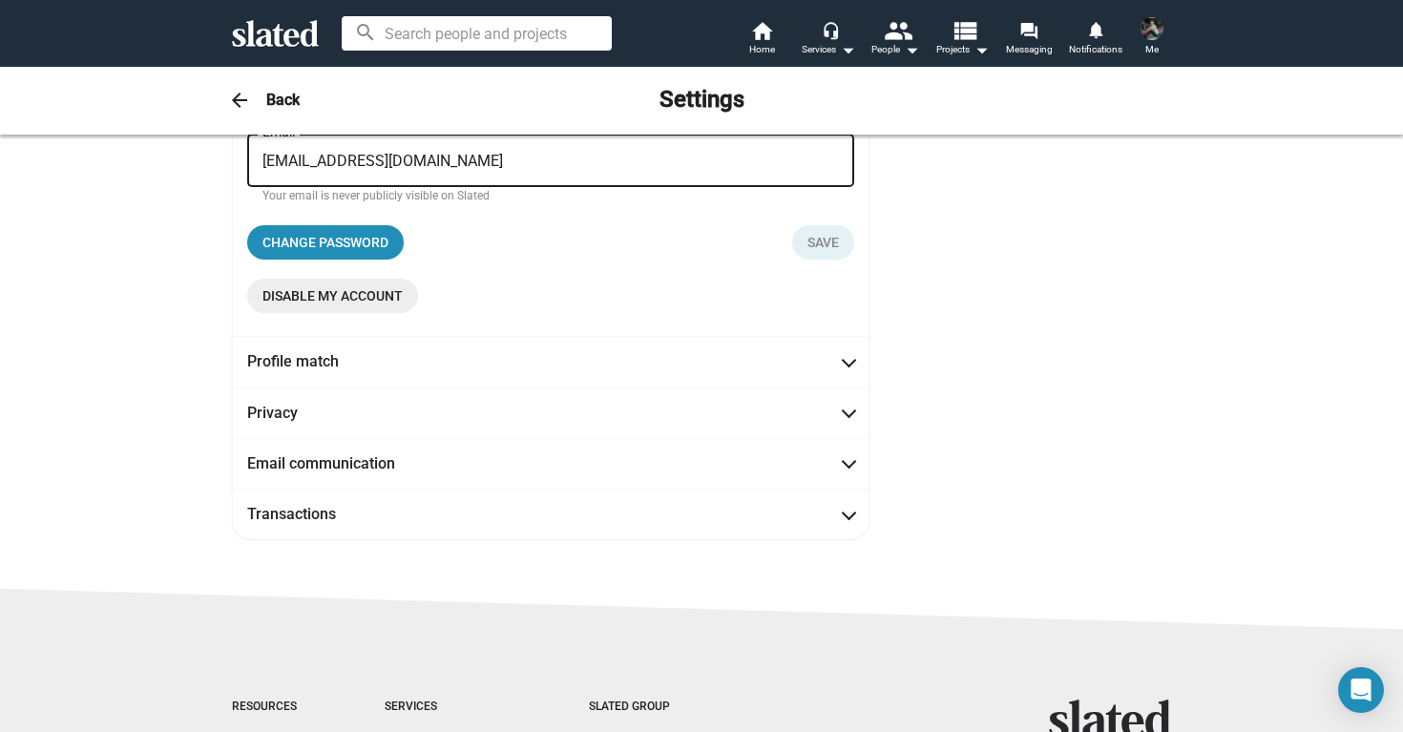
scroll to position [284, 0]
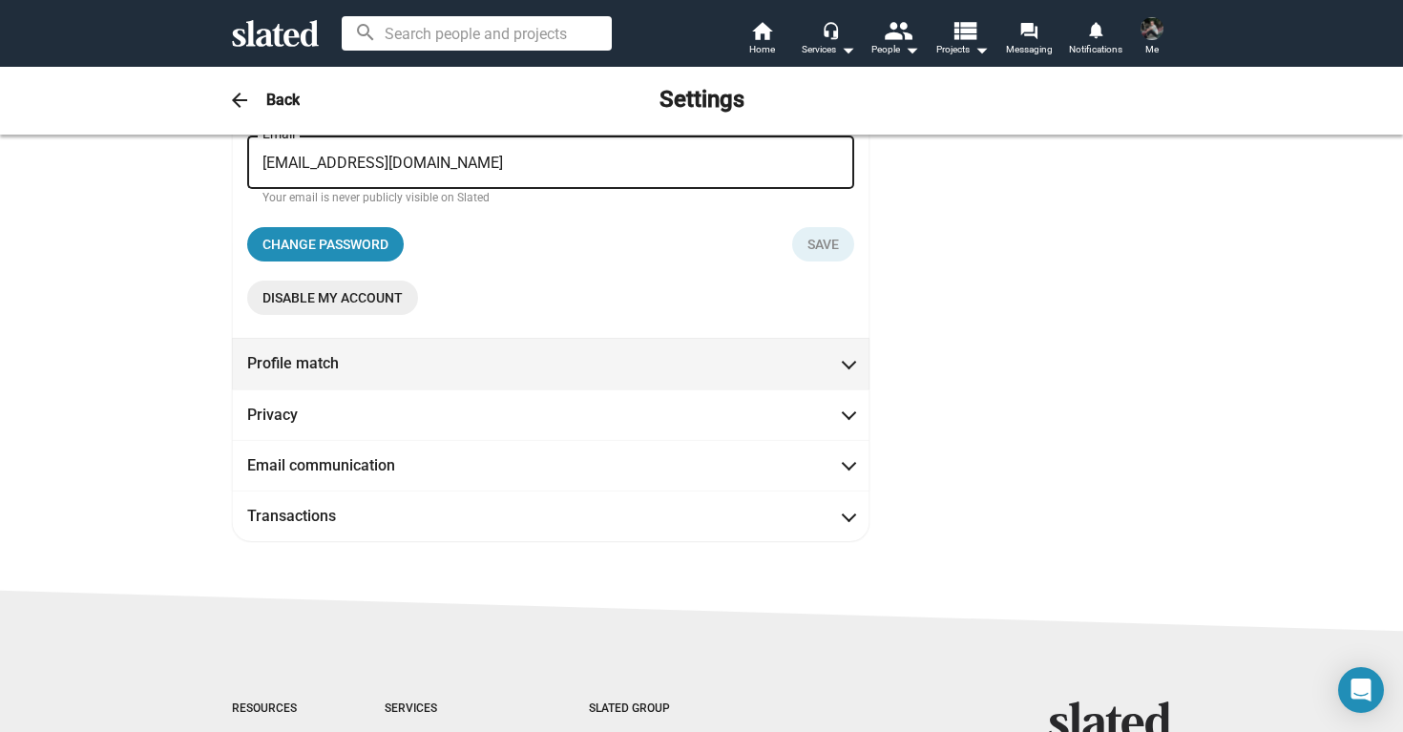
click at [796, 368] on span "Profile match" at bounding box center [550, 363] width 607 height 20
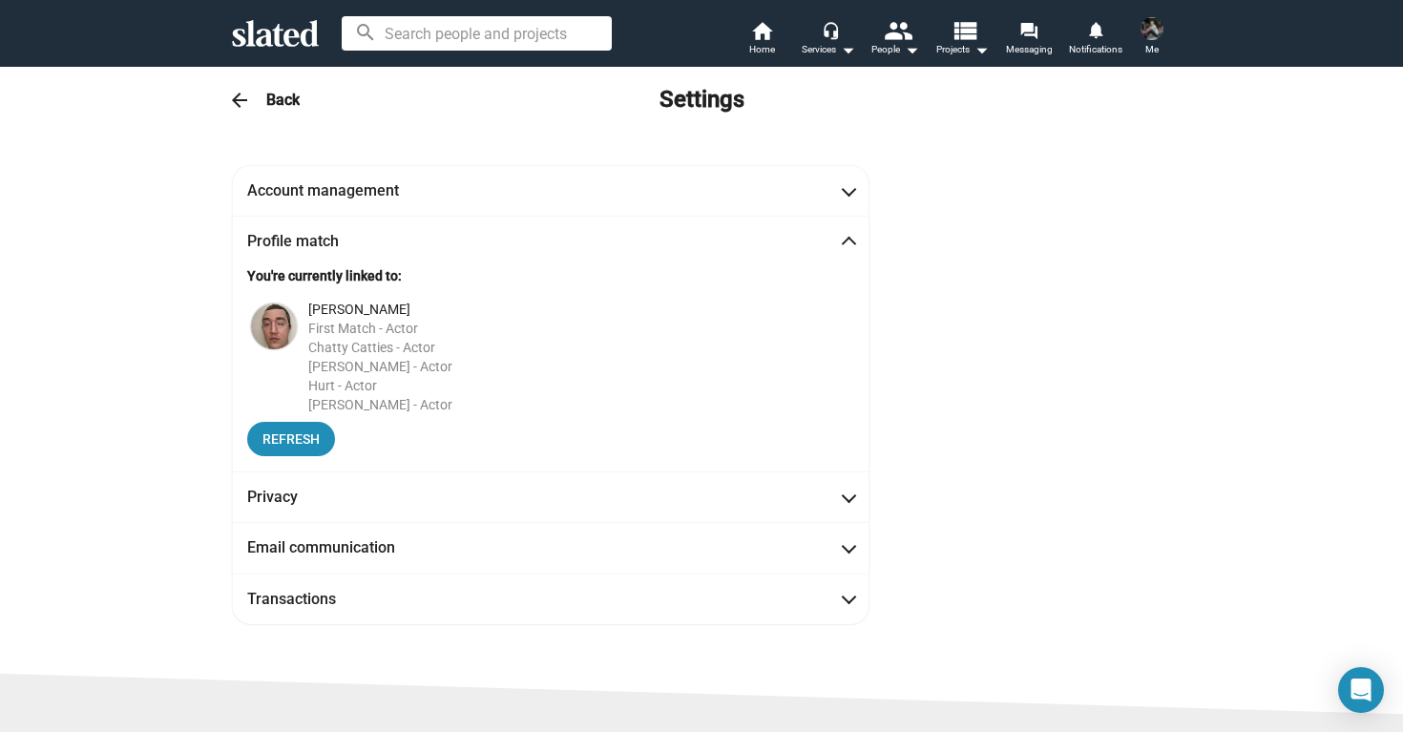
scroll to position [0, 0]
click at [852, 246] on span at bounding box center [849, 244] width 10 height 19
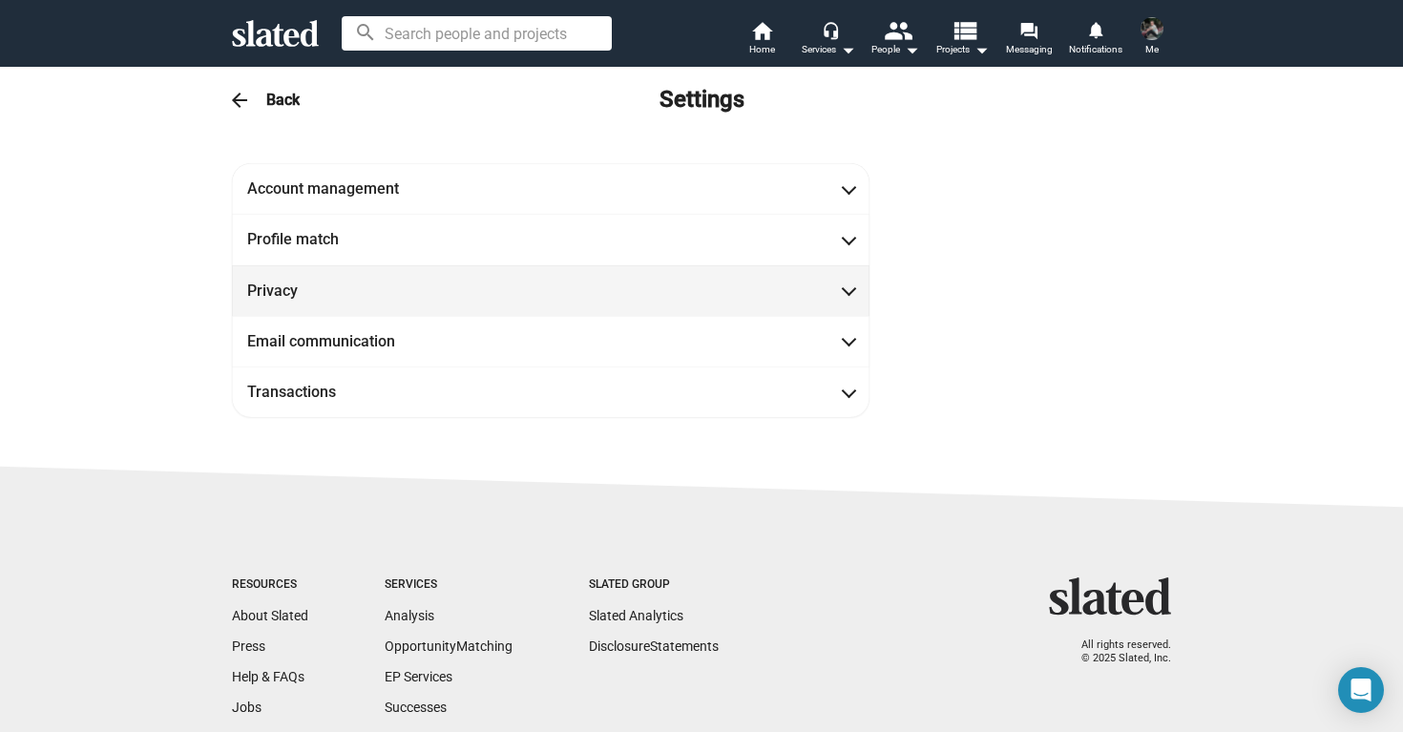
click at [851, 303] on mat-expansion-panel-header "Privacy" at bounding box center [550, 290] width 637 height 51
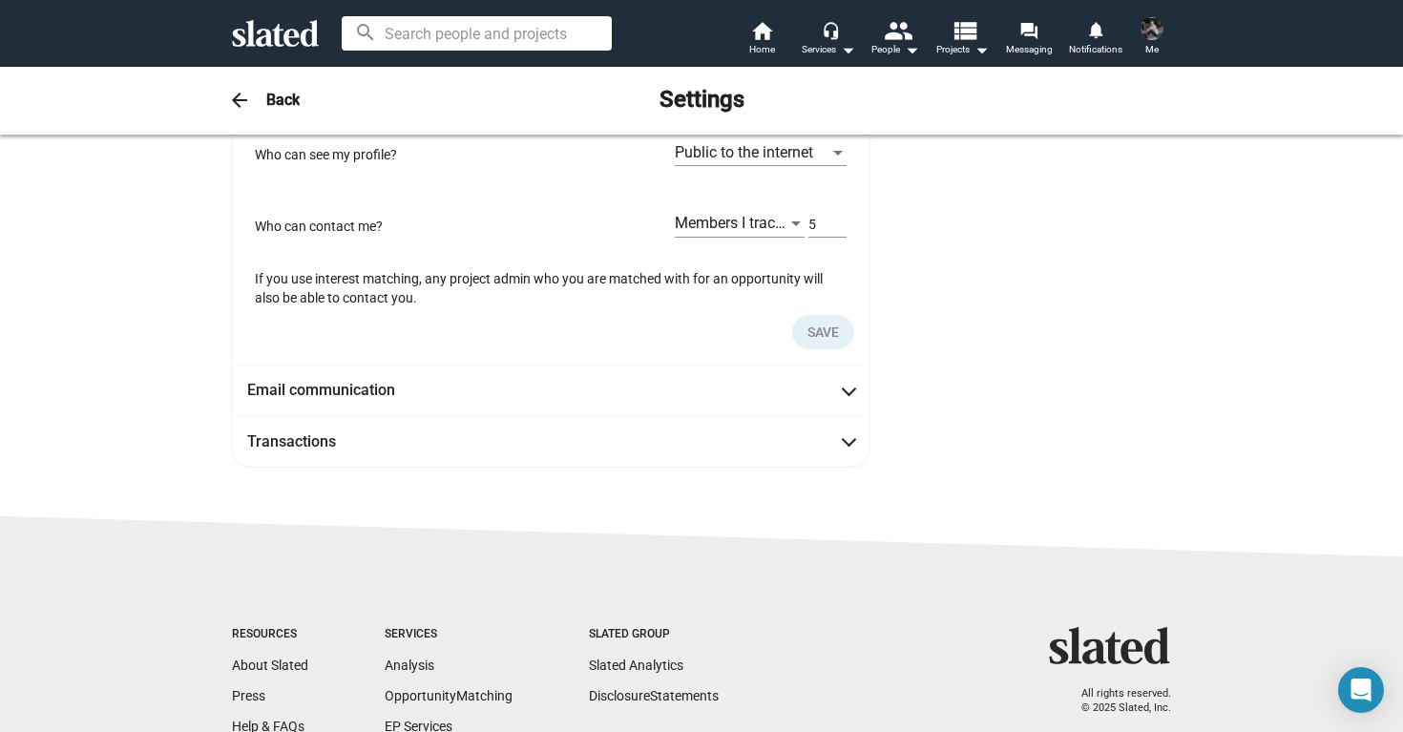
scroll to position [175, 0]
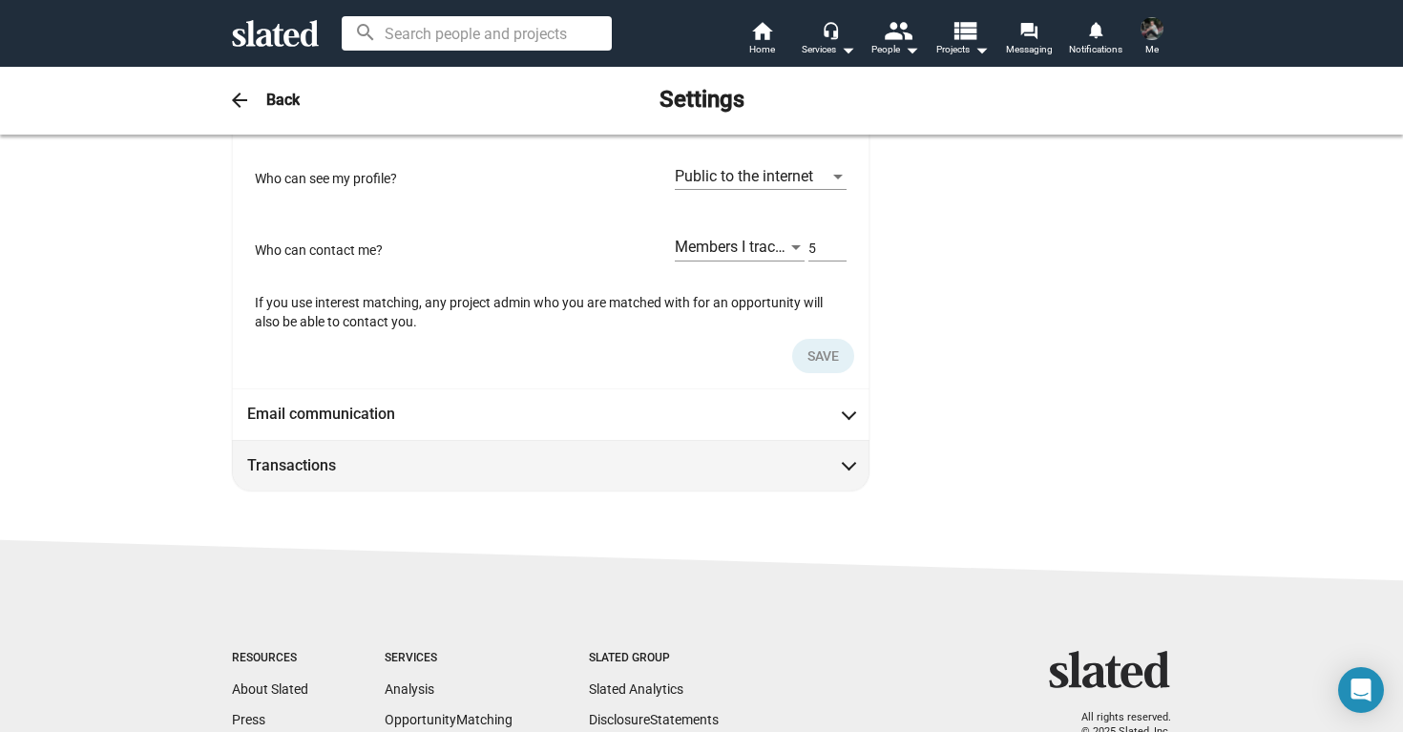
click at [847, 470] on span "Transactions" at bounding box center [550, 465] width 607 height 20
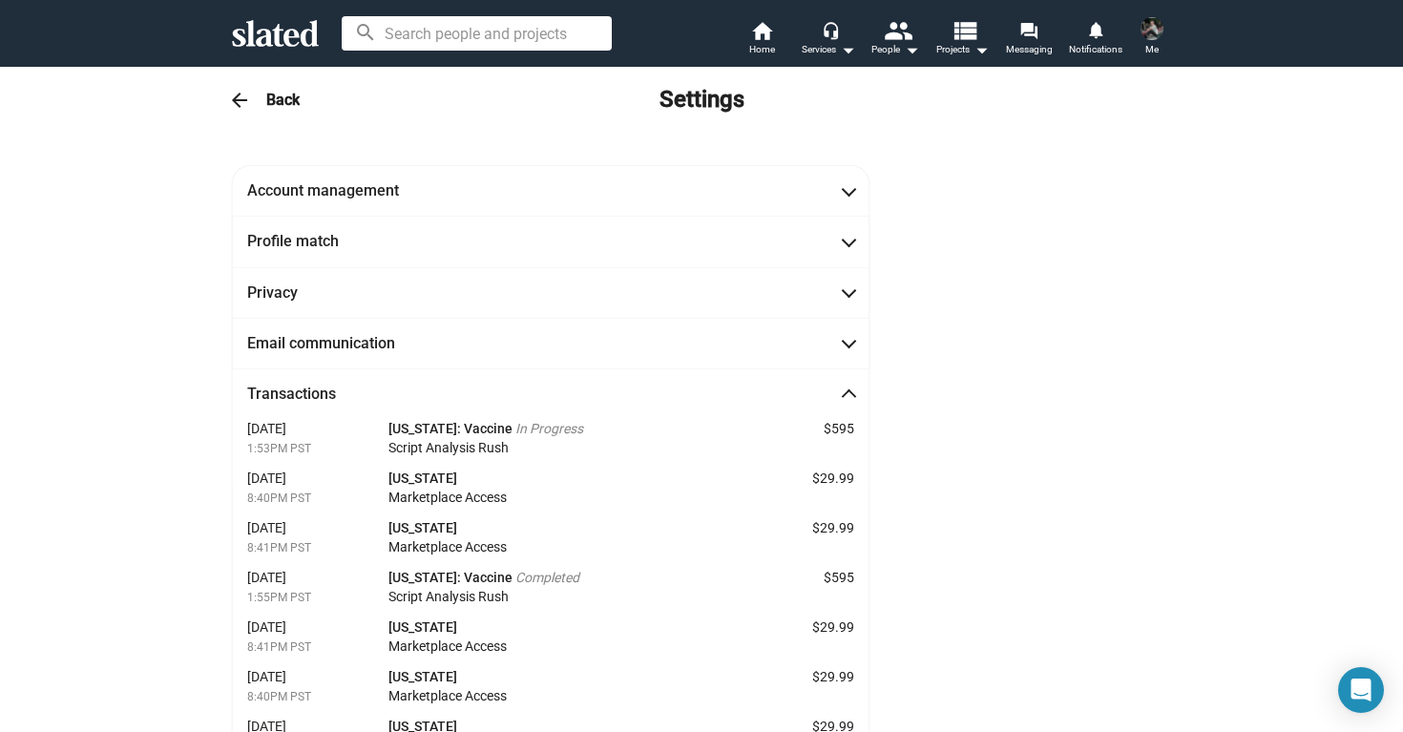
scroll to position [0, 0]
click at [233, 100] on mat-icon "arrow_back" at bounding box center [239, 100] width 23 height 23
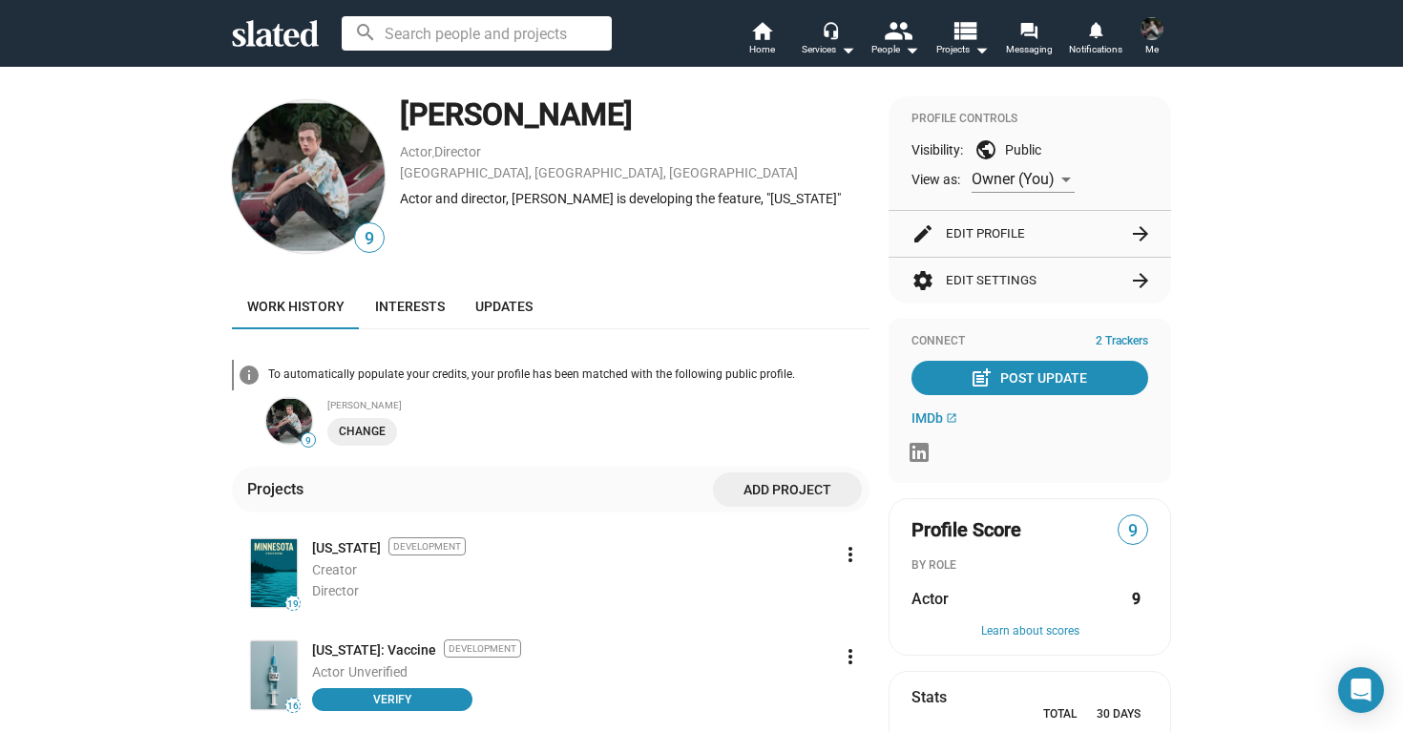
click at [1079, 231] on button "edit Edit Profile arrow_forward" at bounding box center [1029, 234] width 237 height 46
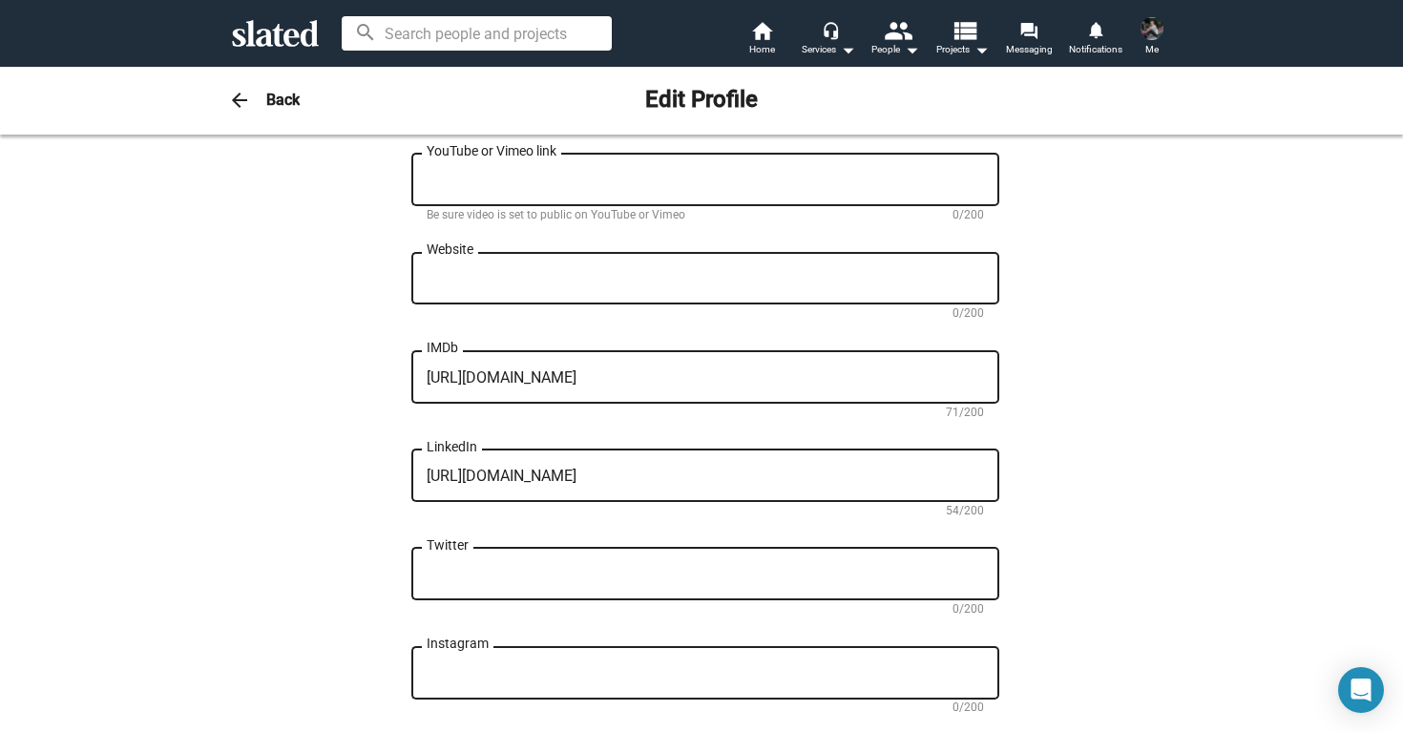
scroll to position [705, 0]
click at [743, 482] on textarea "[URL][DOMAIN_NAME]" at bounding box center [705, 477] width 557 height 17
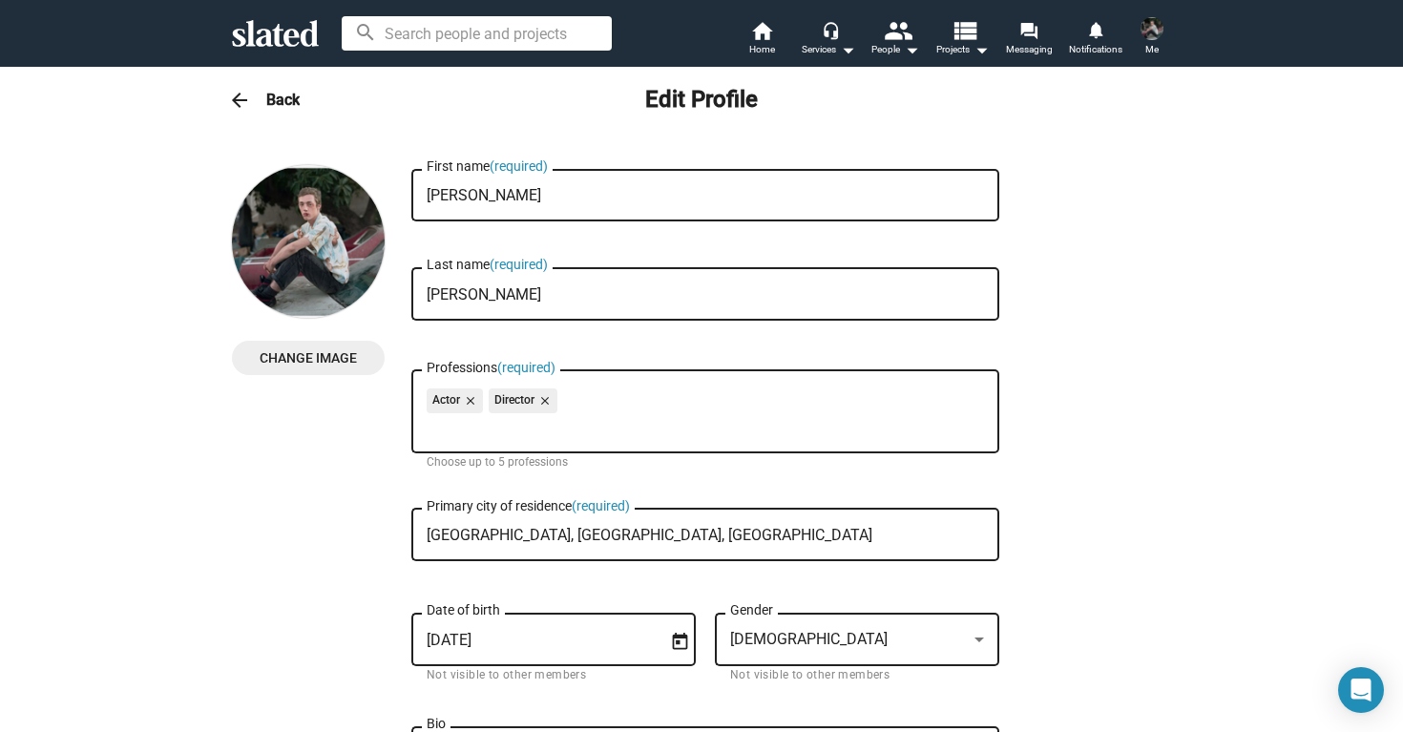
scroll to position [0, 0]
click at [269, 92] on h3 "Back" at bounding box center [282, 100] width 33 height 20
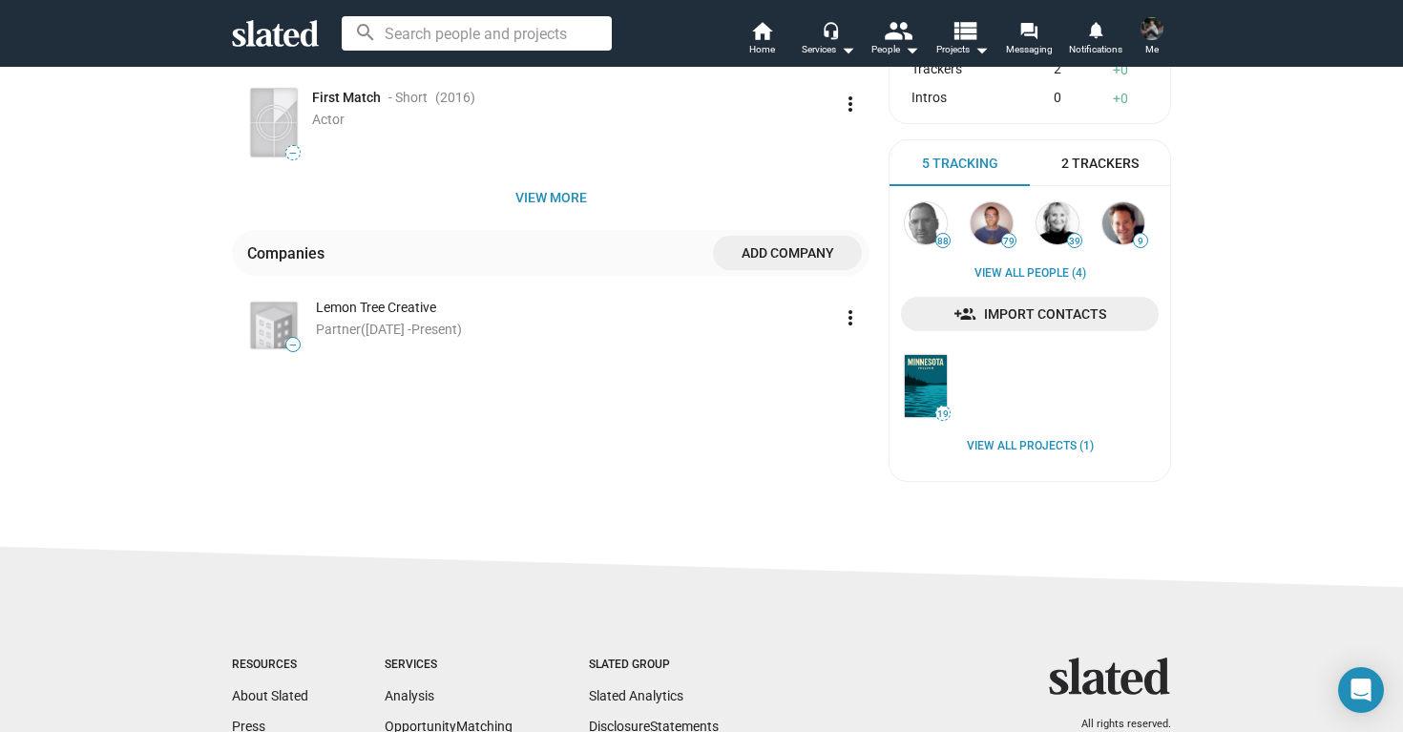
scroll to position [658, 0]
click at [847, 319] on mat-icon "more_vert" at bounding box center [850, 319] width 23 height 23
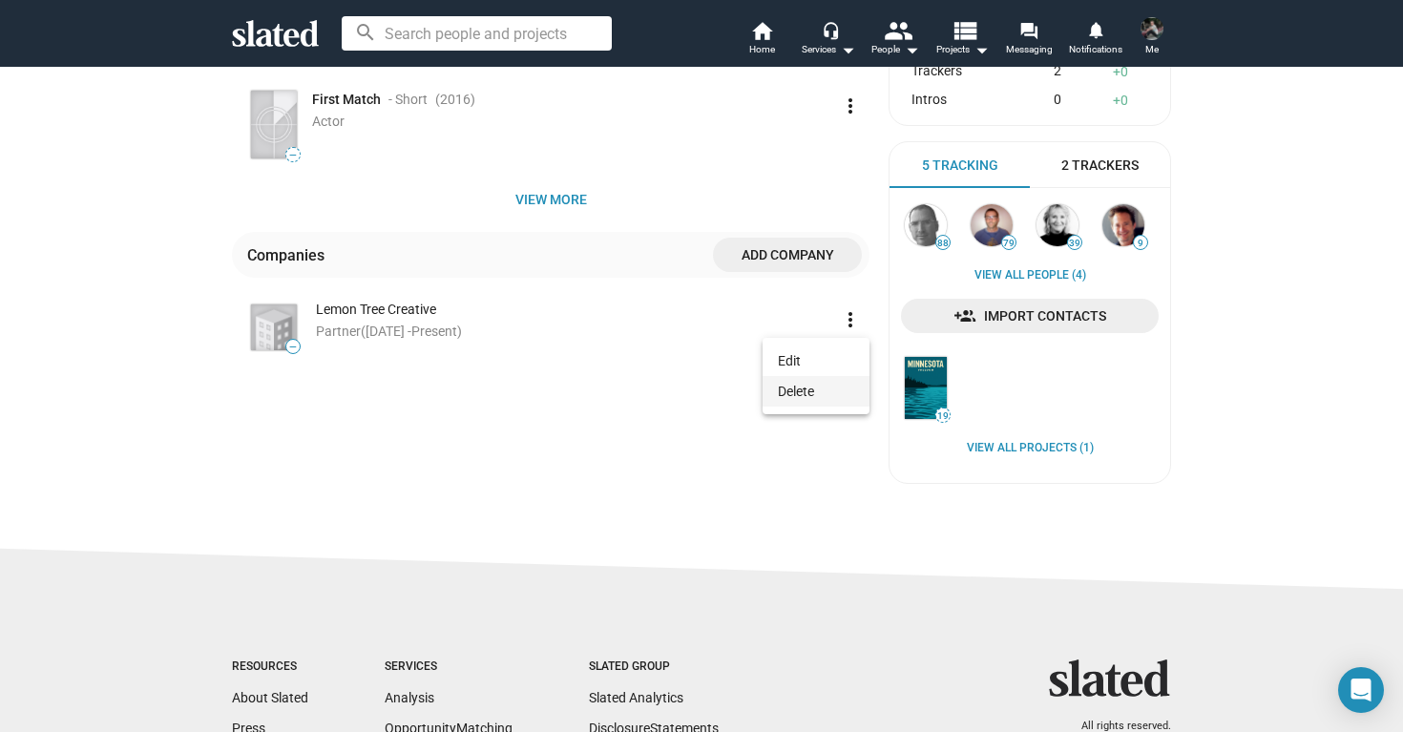
click at [814, 390] on button "Delete" at bounding box center [815, 391] width 107 height 31
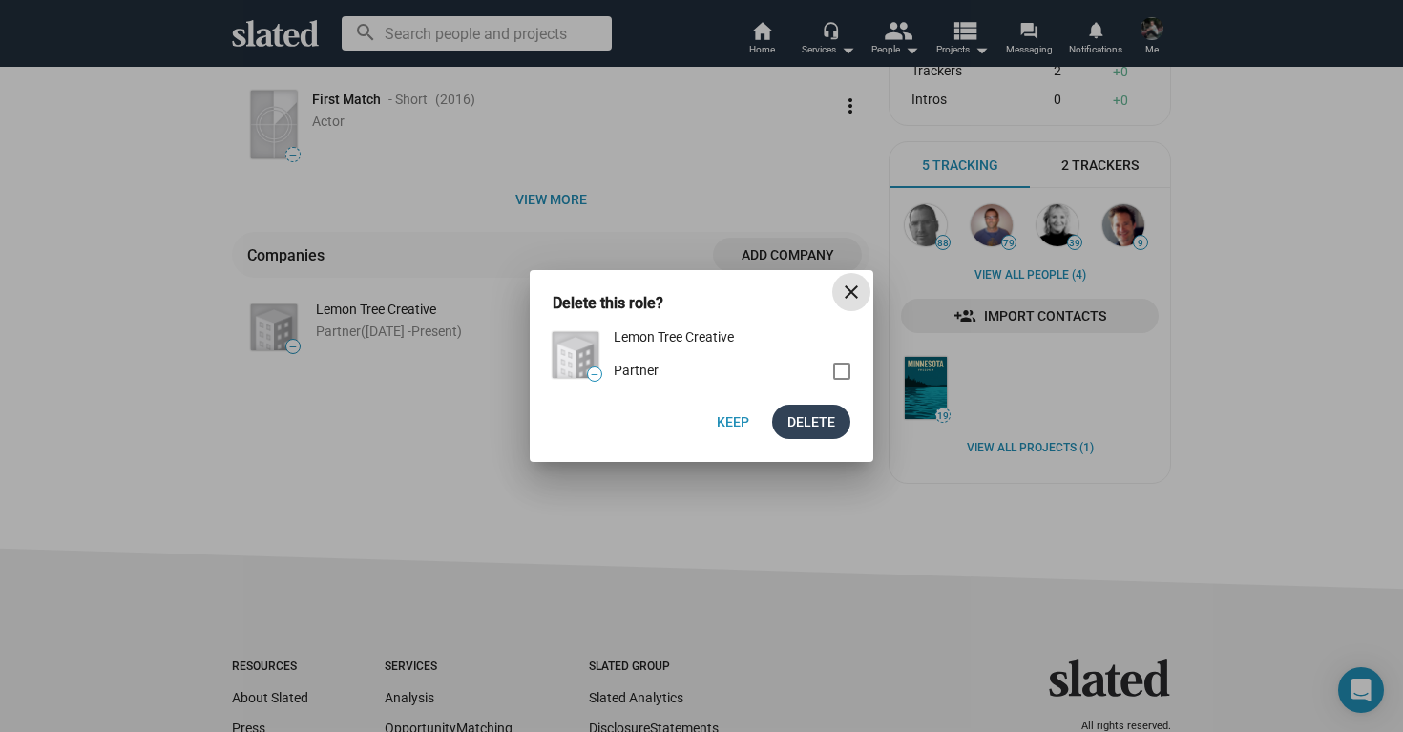
click at [814, 416] on span "Delete" at bounding box center [811, 422] width 48 height 34
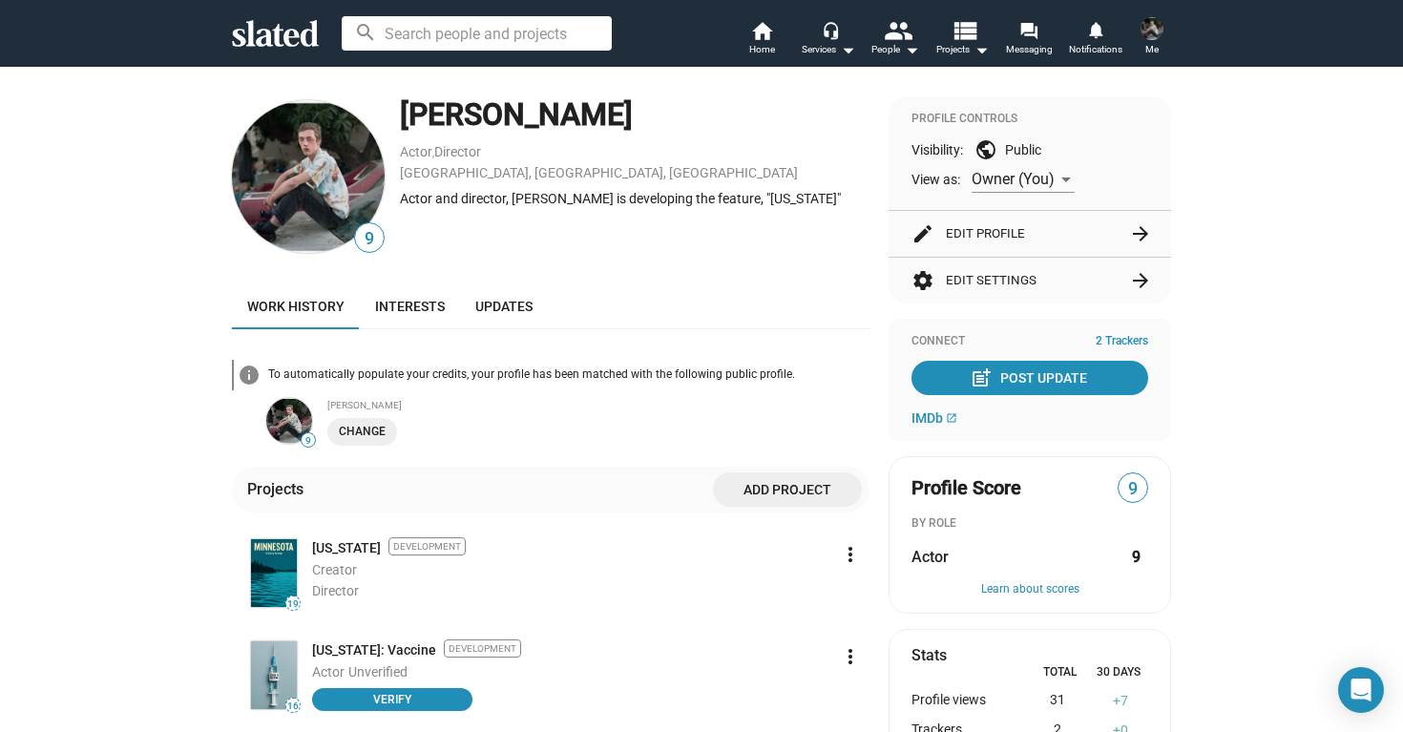
scroll to position [0, 0]
click at [411, 307] on span "Interests" at bounding box center [410, 306] width 70 height 15
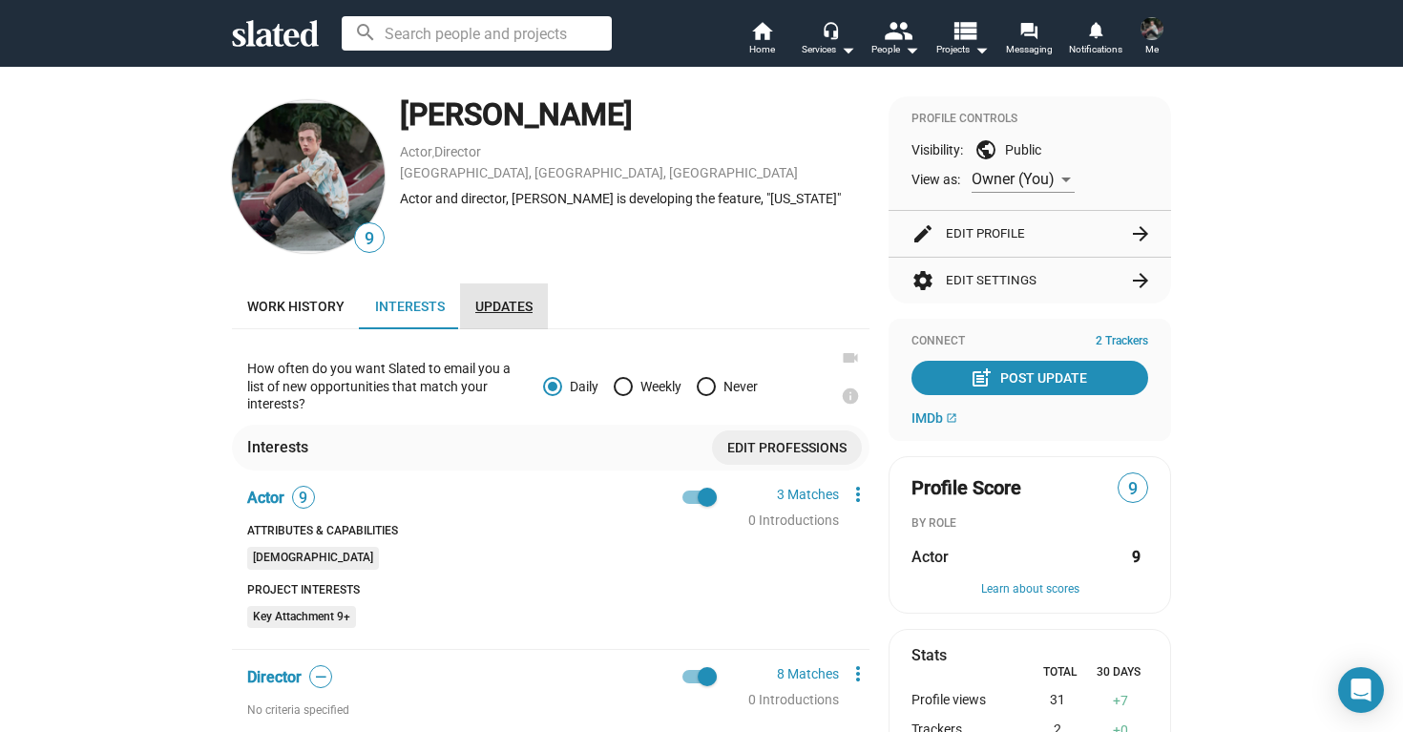
click at [503, 298] on link "Updates" at bounding box center [504, 306] width 88 height 46
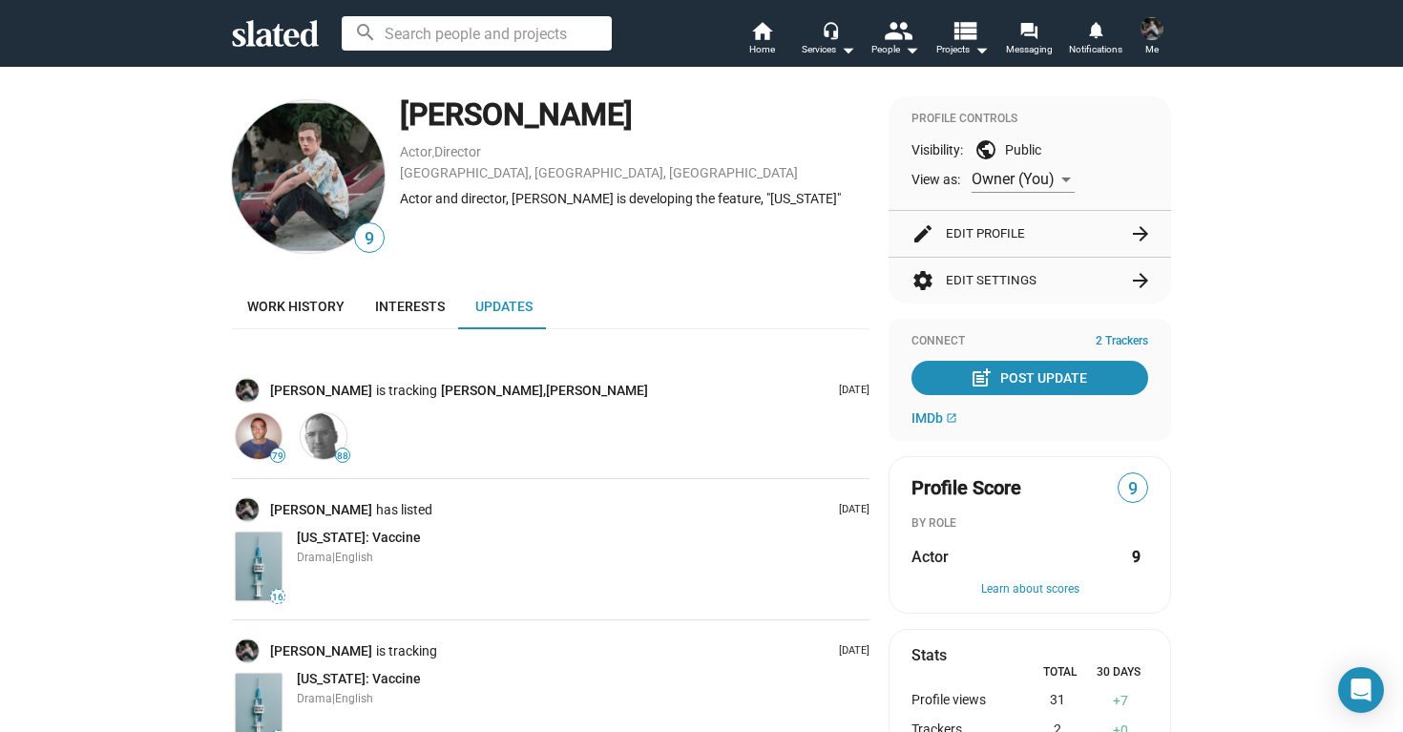
click at [999, 279] on button "settings Edit Settings arrow_forward" at bounding box center [1029, 281] width 237 height 46
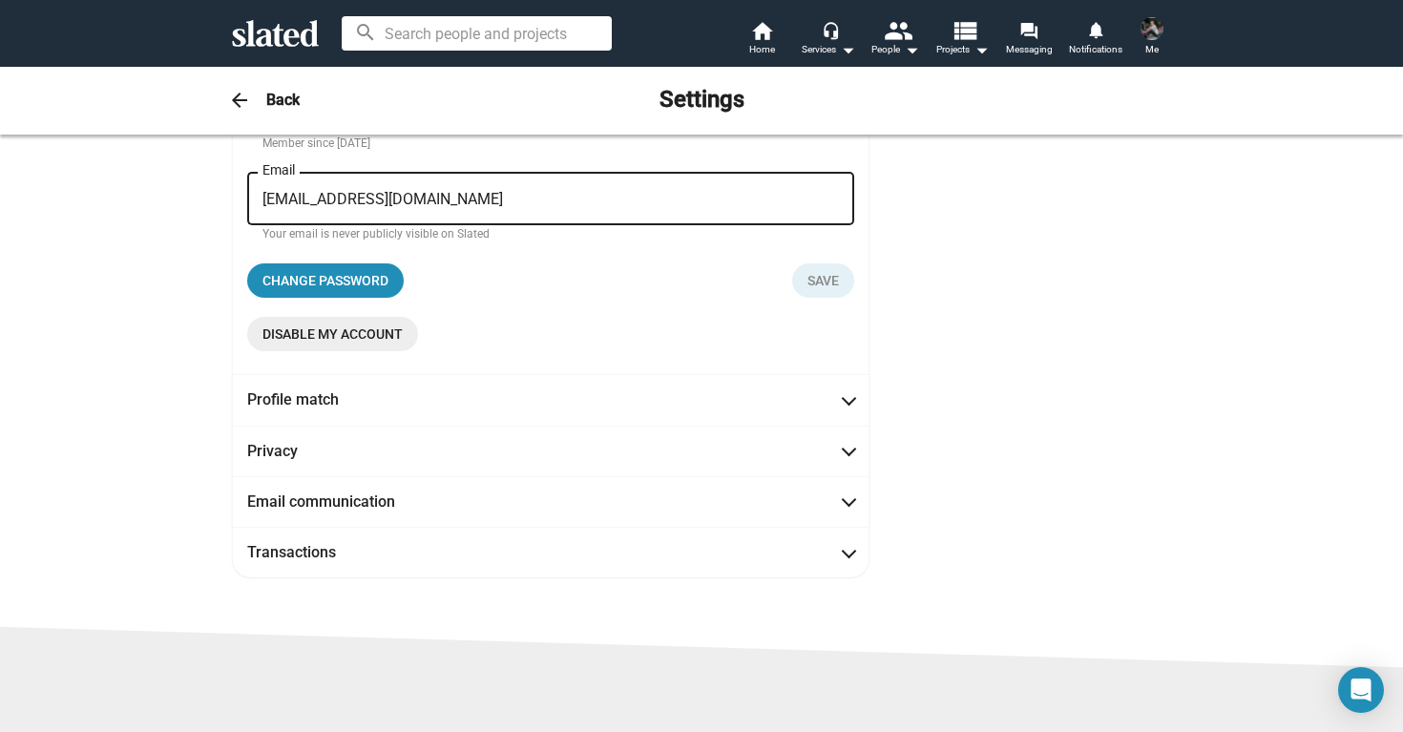
scroll to position [245, 0]
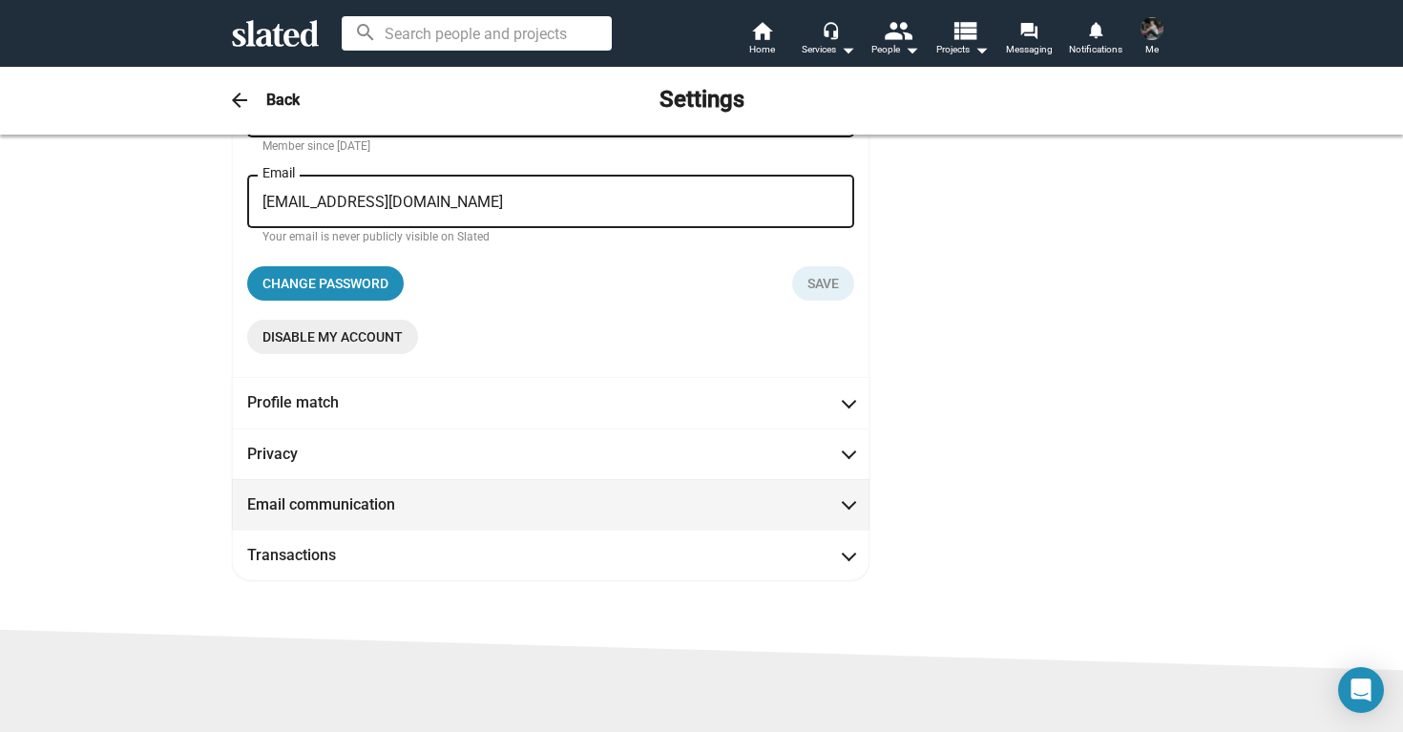
click at [849, 505] on span at bounding box center [849, 502] width 10 height 19
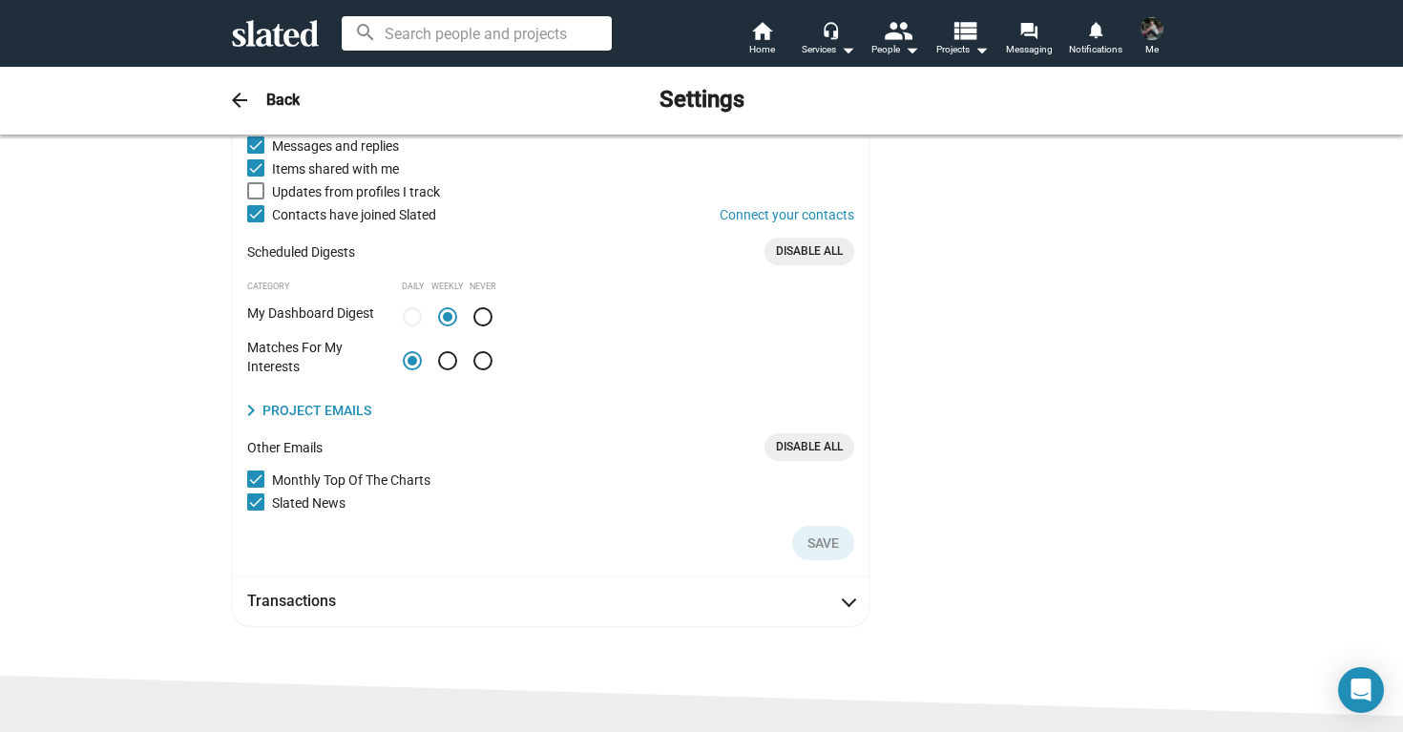
scroll to position [267, 0]
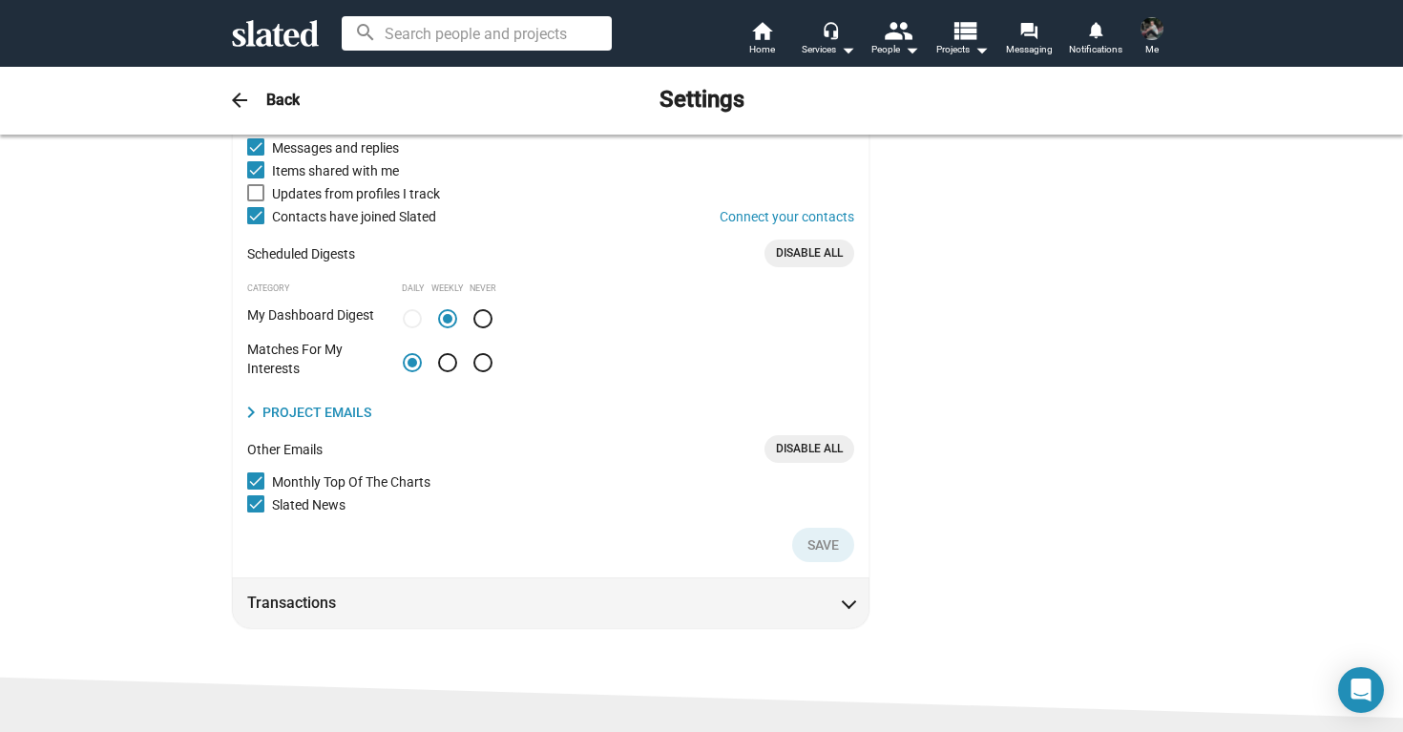
click at [848, 615] on mat-expansion-panel-header "Transactions" at bounding box center [550, 602] width 637 height 51
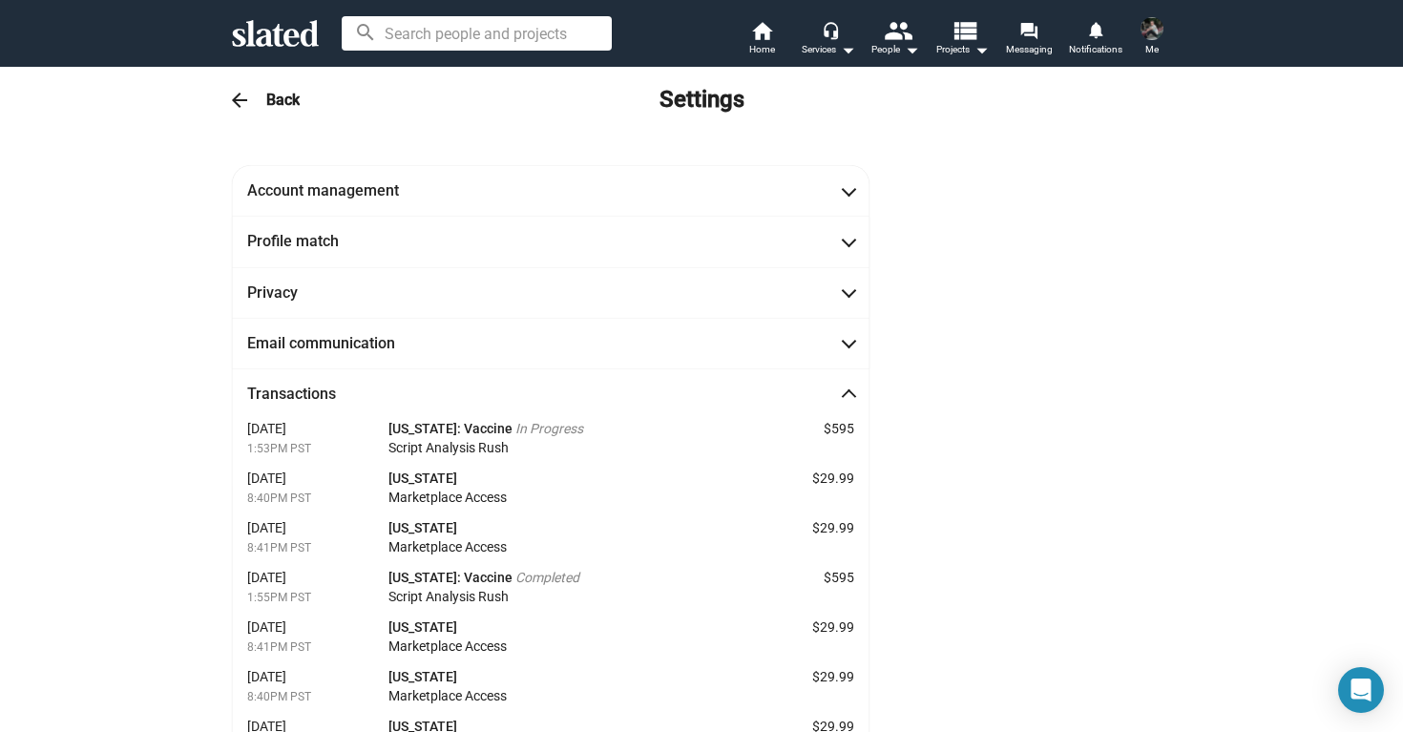
scroll to position [0, 0]
click at [846, 41] on mat-icon "arrow_drop_down" at bounding box center [847, 49] width 23 height 23
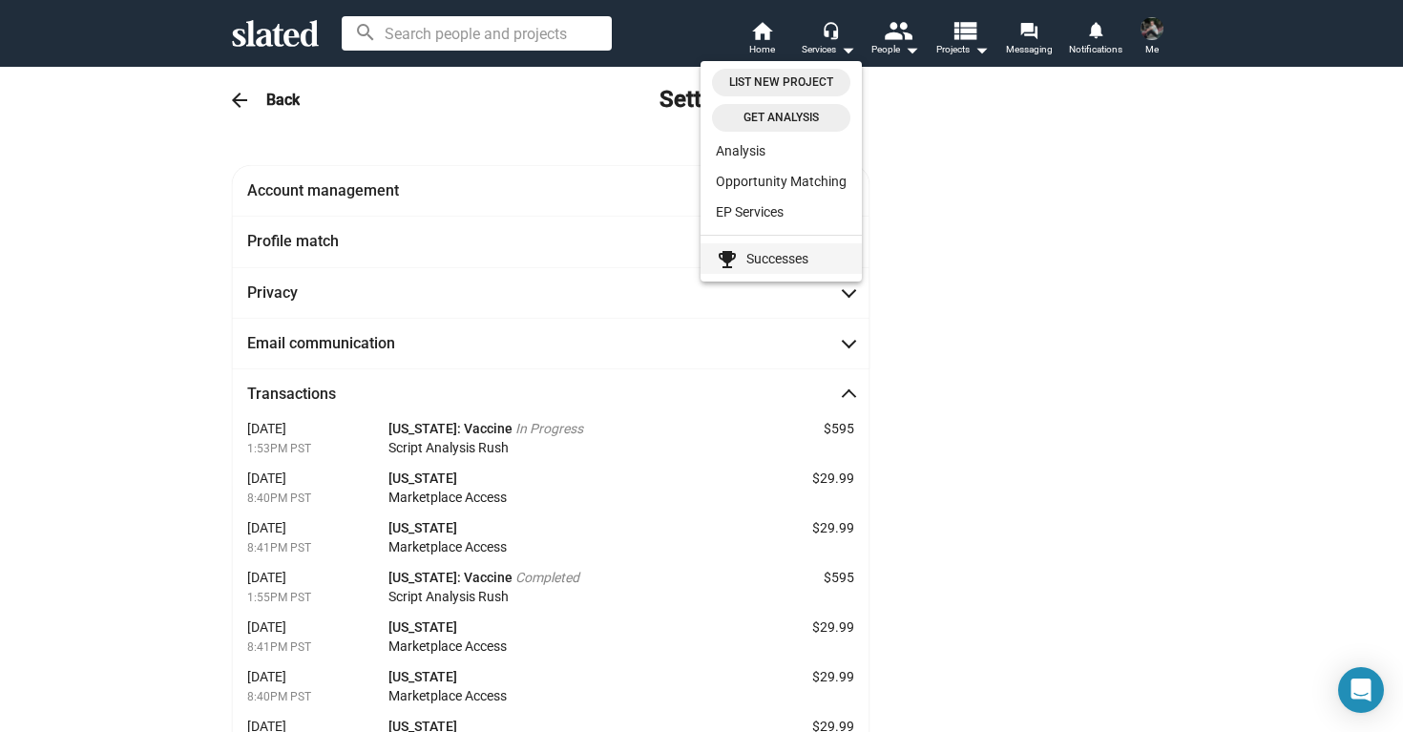
click at [776, 258] on link "emoji_events Successes" at bounding box center [780, 258] width 161 height 31
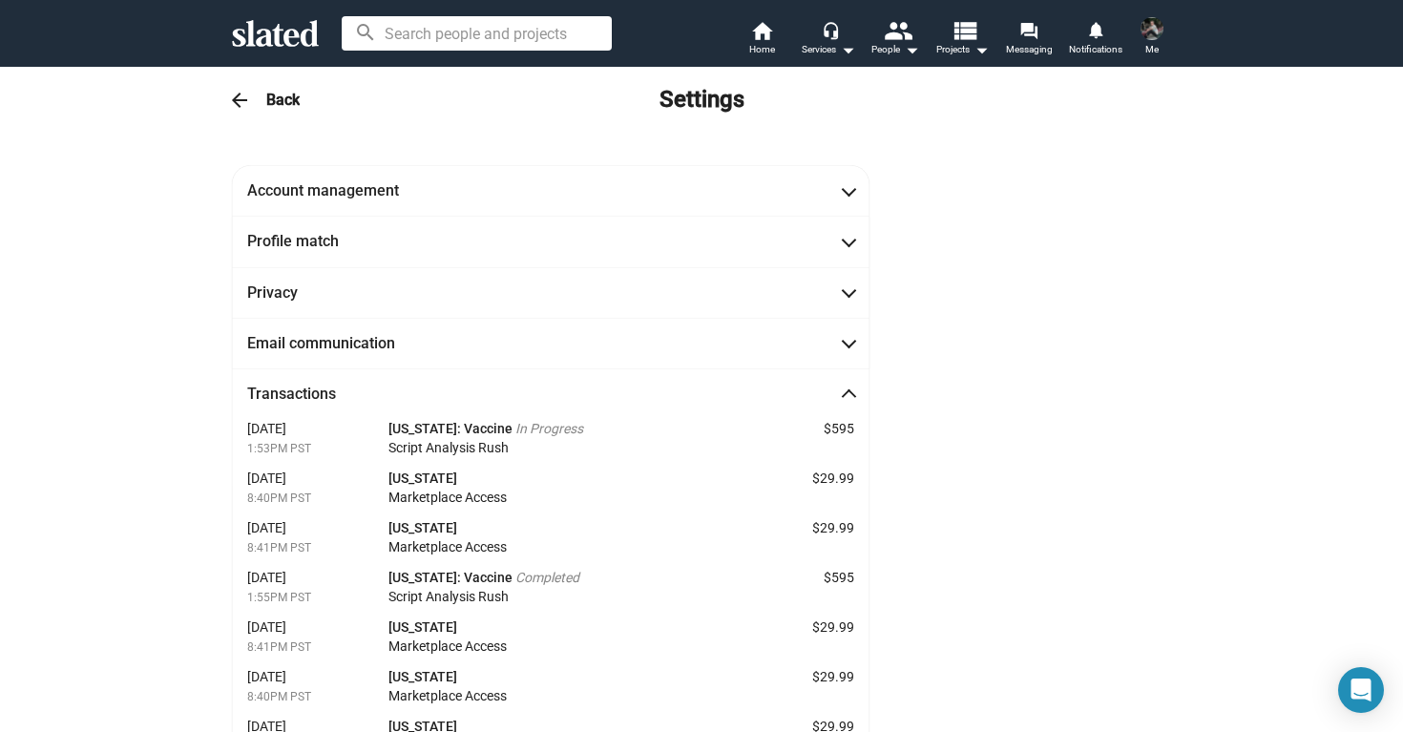
click at [275, 33] on icon at bounding box center [275, 33] width 87 height 27
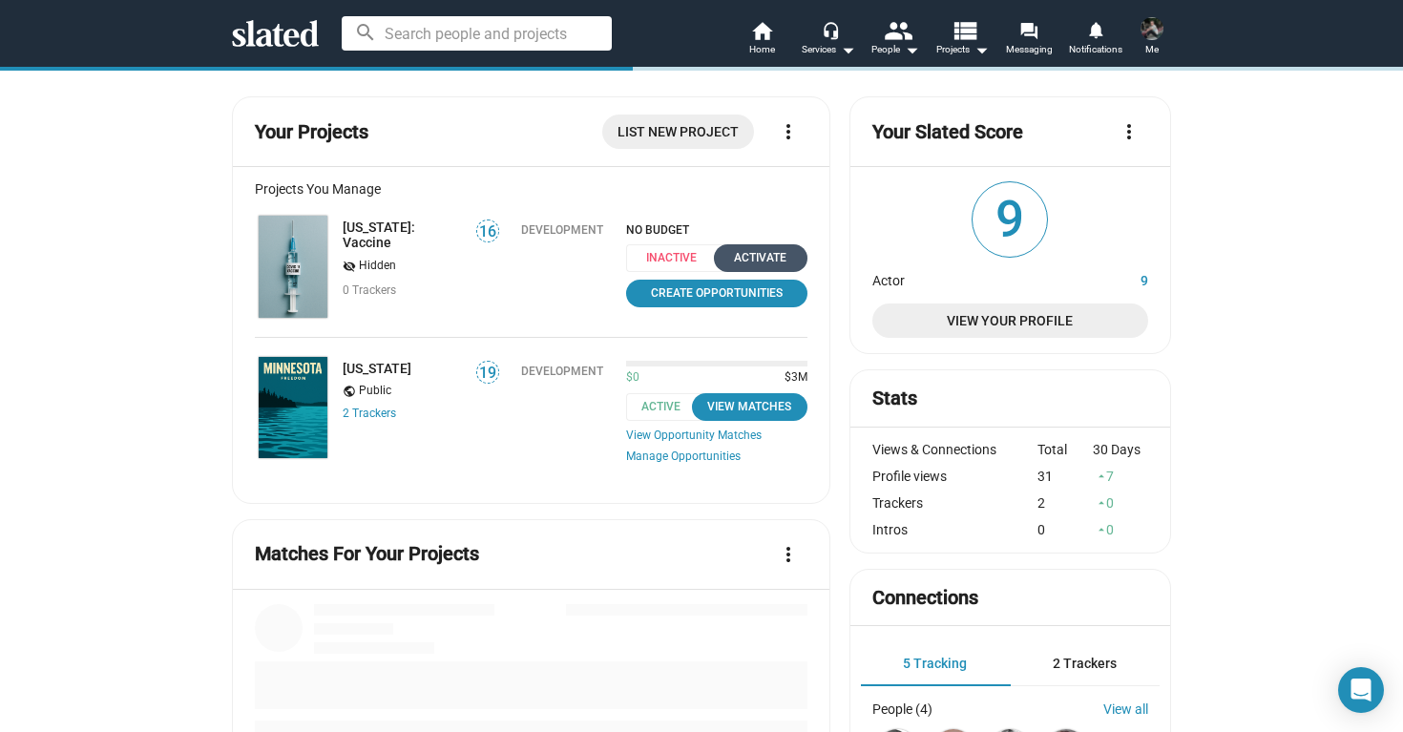
click at [762, 253] on div "Activate" at bounding box center [760, 258] width 71 height 20
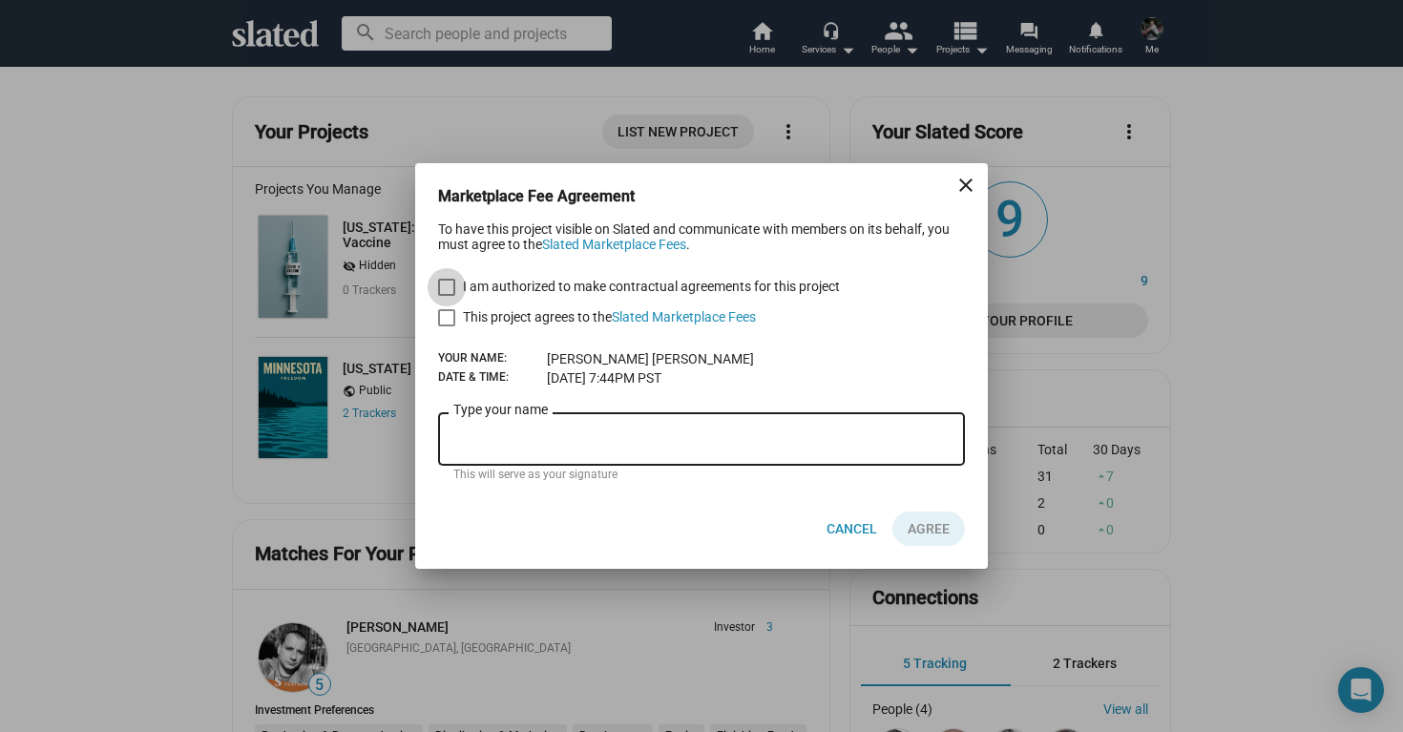
click at [447, 283] on span at bounding box center [446, 287] width 17 height 17
click at [447, 296] on input "I am authorized to make contractual agreements for this project" at bounding box center [446, 296] width 1 height 1
checkbox input "true"
click at [447, 320] on span at bounding box center [446, 317] width 17 height 17
click at [447, 326] on input "This project agrees to the Slated Marketplace Fees" at bounding box center [446, 326] width 1 height 1
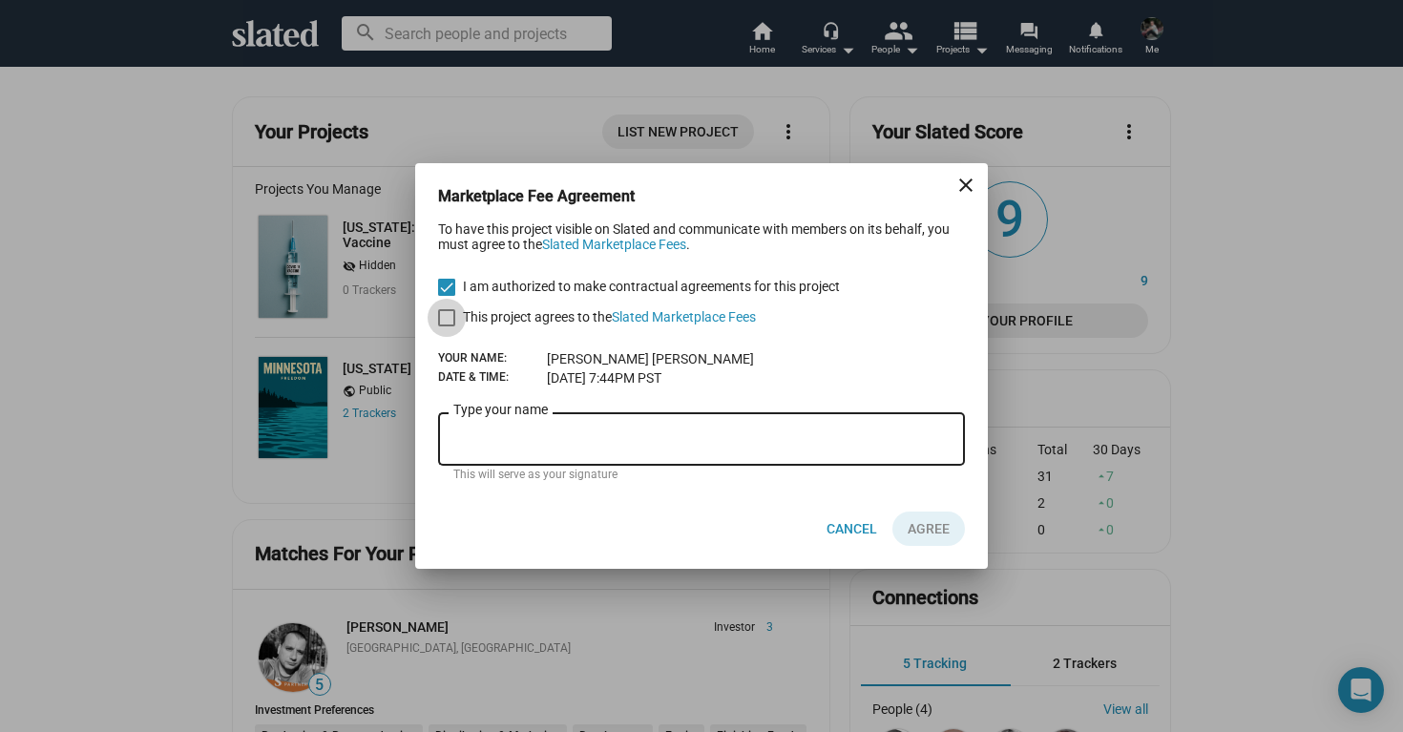
checkbox input "true"
click at [598, 439] on input "Type your name" at bounding box center [701, 439] width 496 height 17
type input "[PERSON_NAME]"
click at [940, 528] on span "AGREE" at bounding box center [929, 528] width 42 height 34
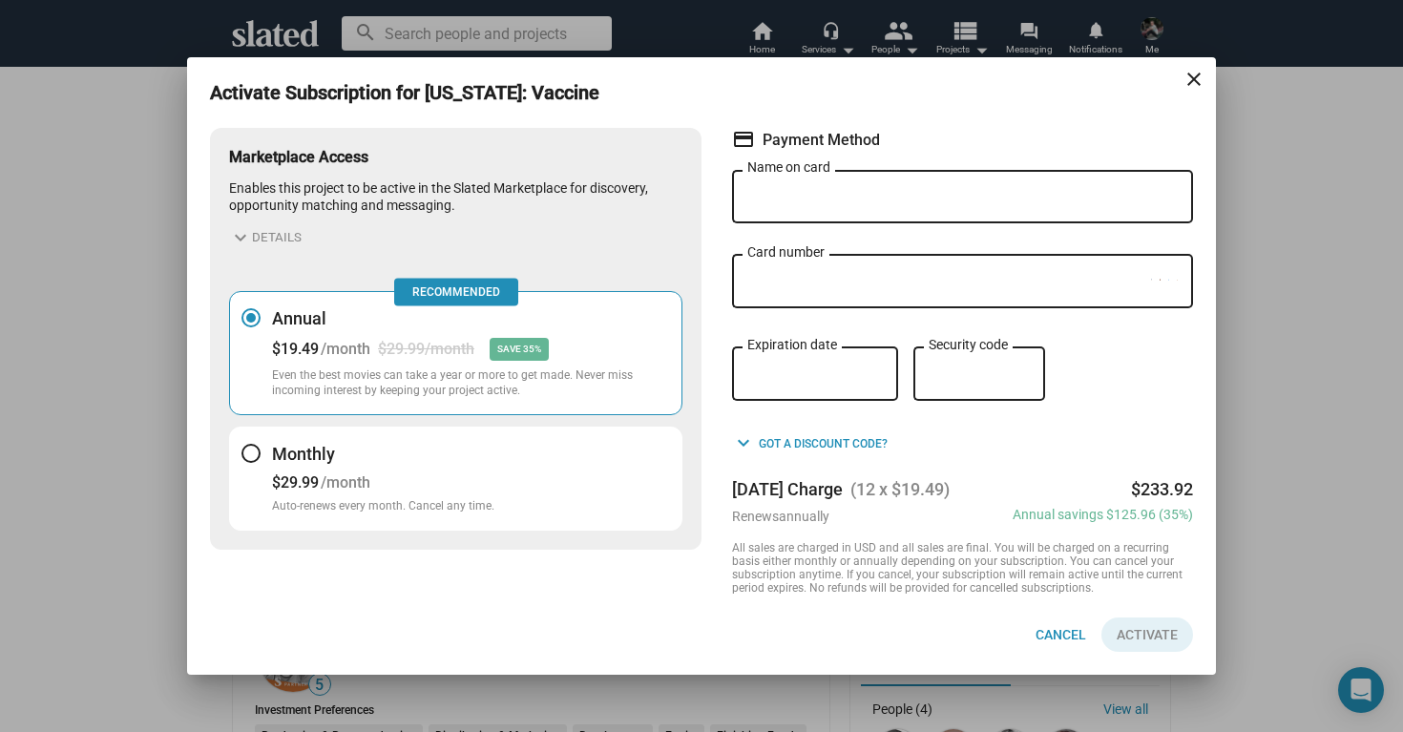
click at [844, 197] on input "Name on card" at bounding box center [962, 197] width 430 height 17
click at [819, 204] on input "[CREDIT_CARD_NUMBER]" at bounding box center [962, 197] width 430 height 17
click at [828, 200] on input "[CREDIT_CARD_NUMBER]" at bounding box center [962, 197] width 430 height 17
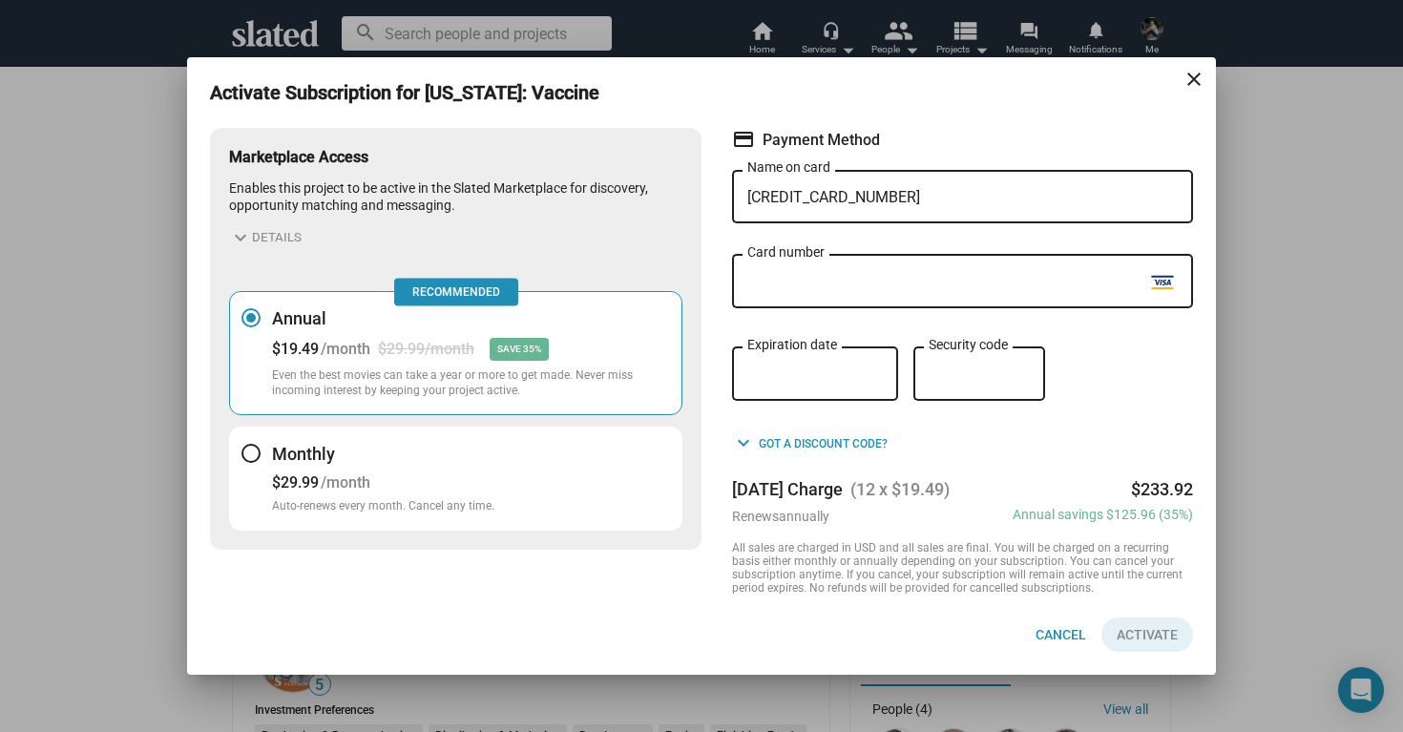
click at [828, 200] on input "[CREDIT_CARD_NUMBER]" at bounding box center [962, 197] width 430 height 17
type input "[PERSON_NAME]"
click at [1158, 630] on span "Activate" at bounding box center [1147, 634] width 61 height 34
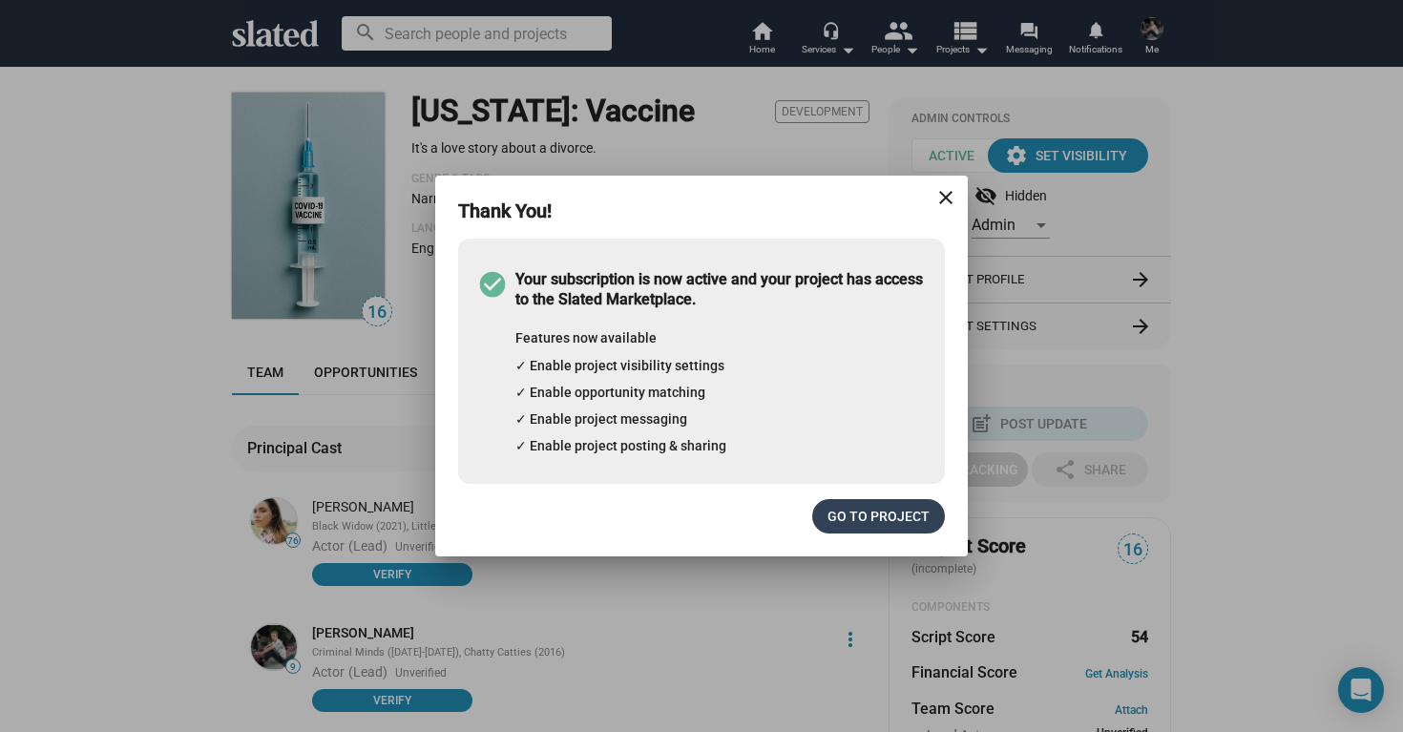
click at [879, 514] on span "Go to project" at bounding box center [878, 516] width 102 height 34
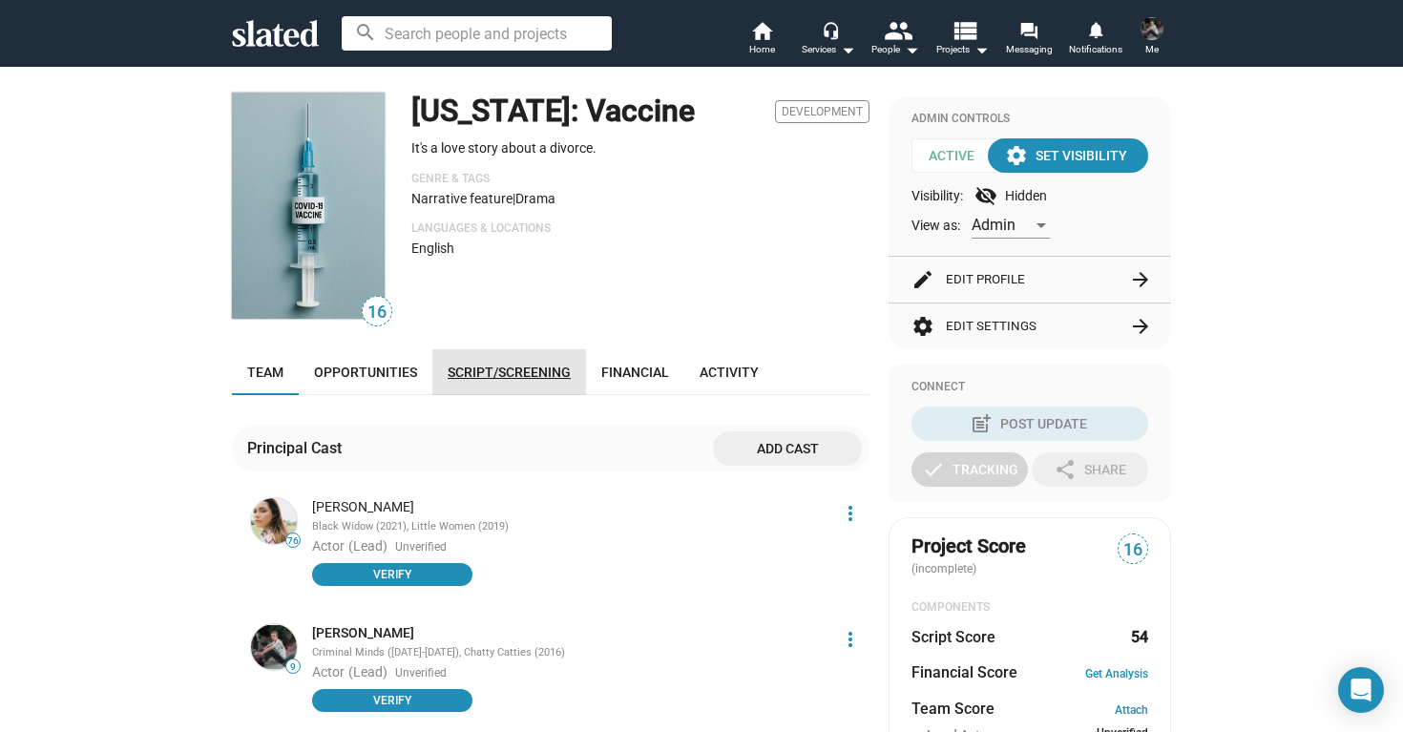
click at [545, 369] on span "Script/Screening" at bounding box center [509, 372] width 123 height 15
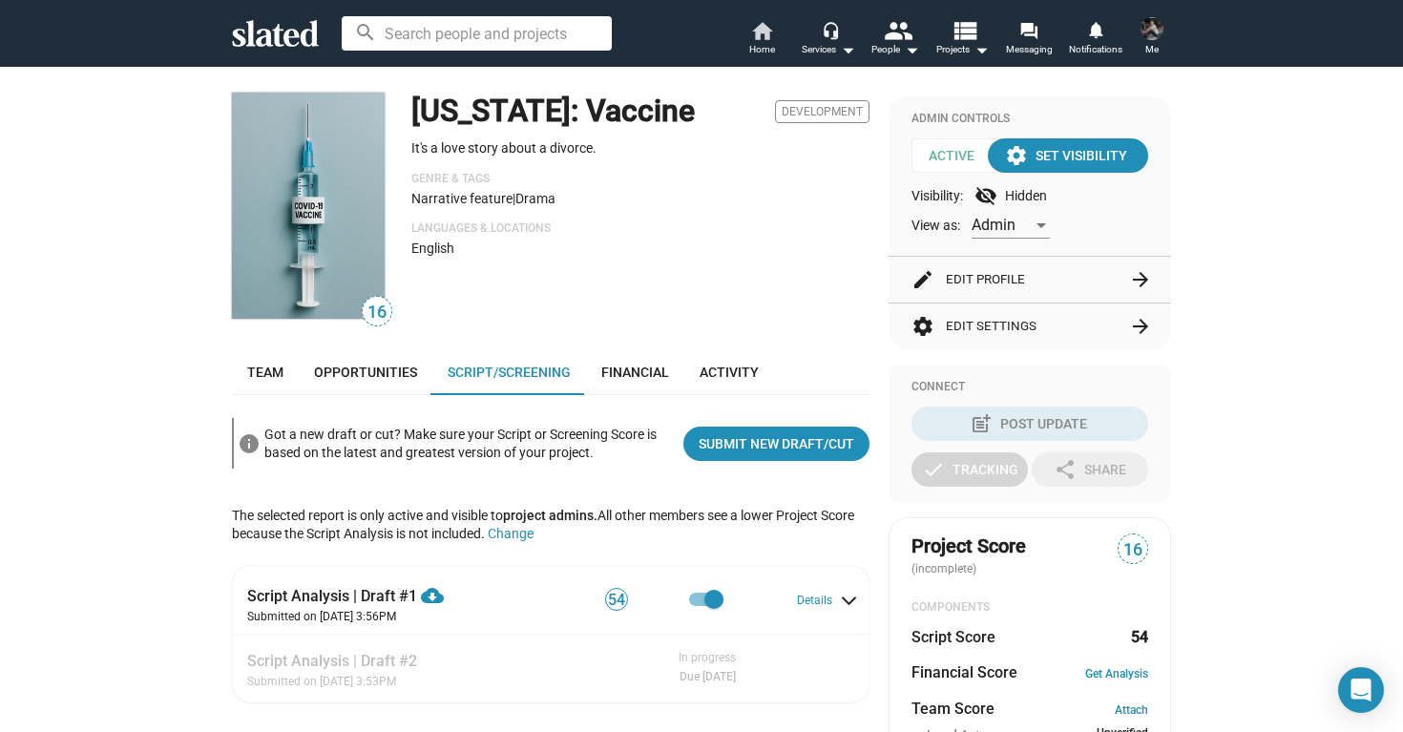
click at [762, 41] on span "Home" at bounding box center [762, 49] width 26 height 23
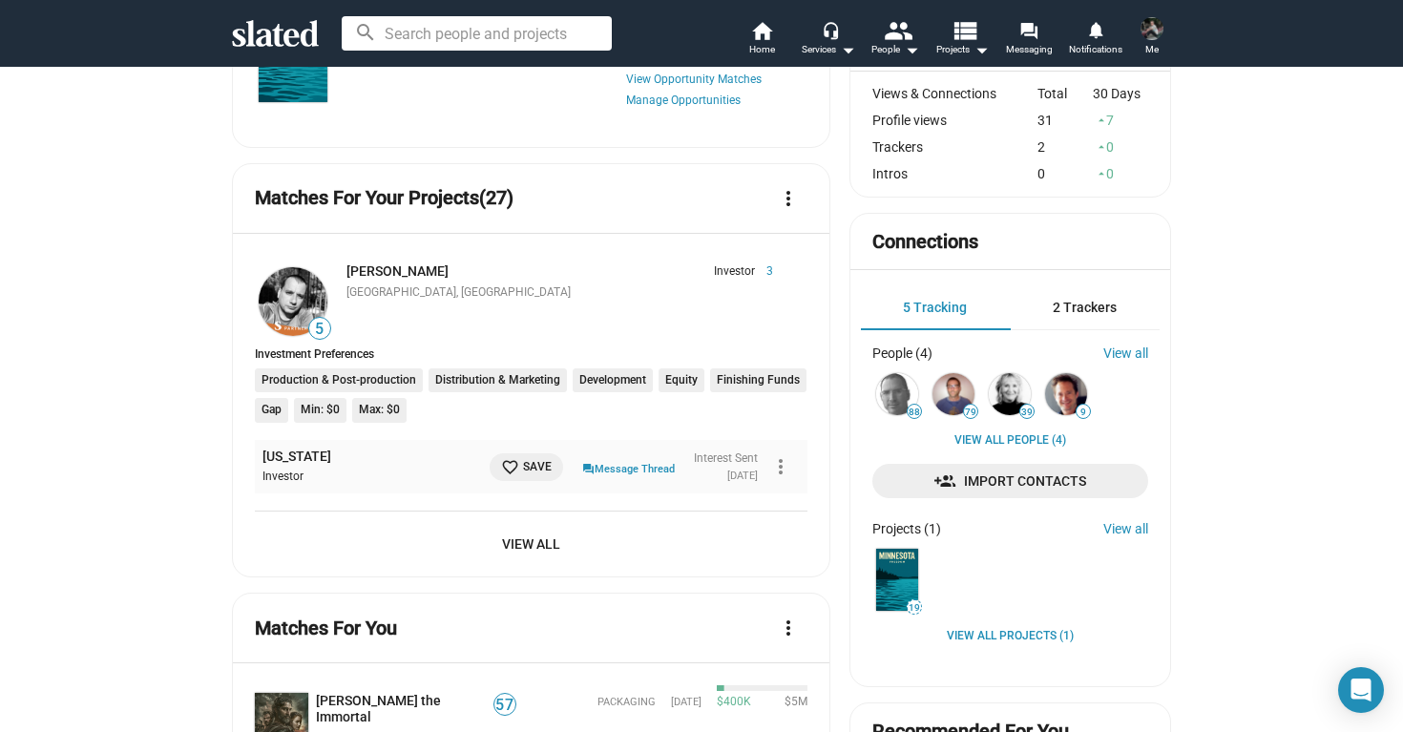
scroll to position [356, 0]
click at [952, 387] on img at bounding box center [953, 394] width 42 height 42
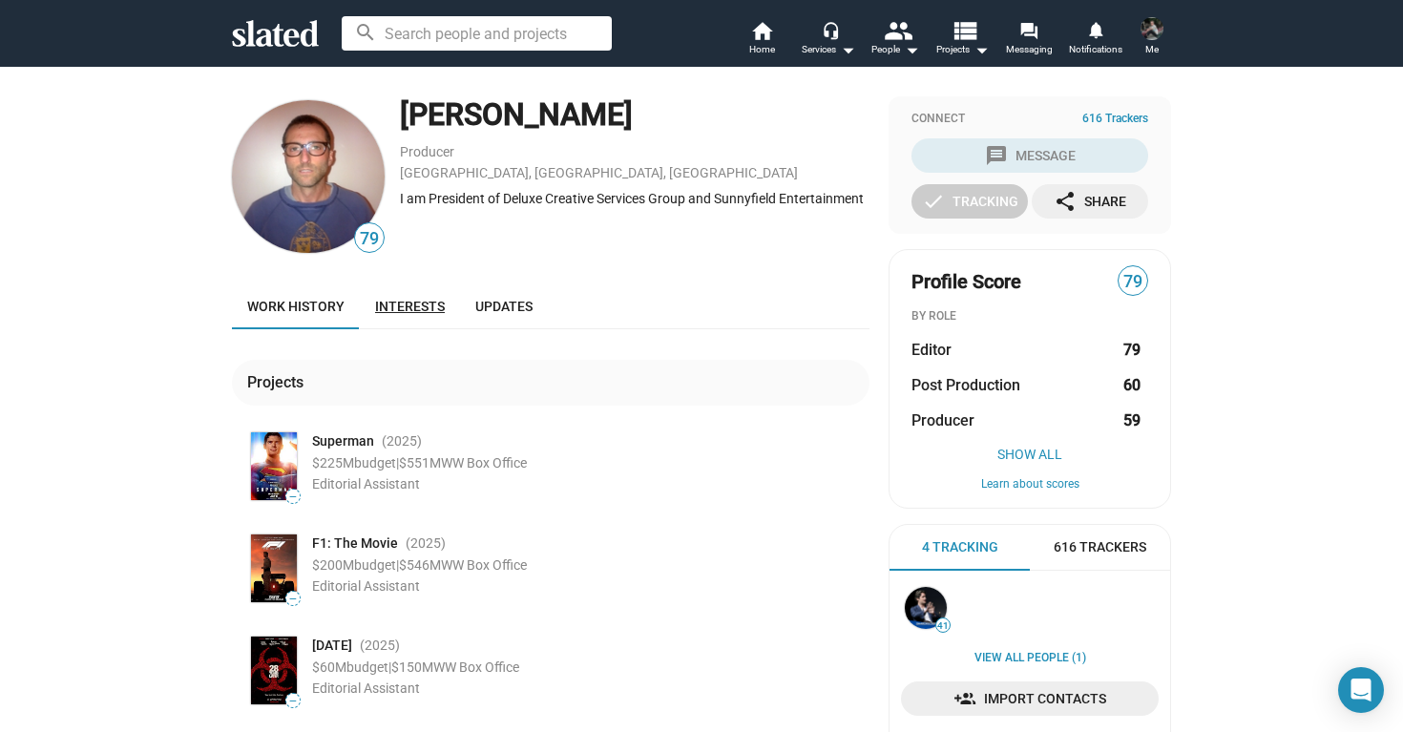
click at [412, 295] on link "Interests" at bounding box center [410, 306] width 100 height 46
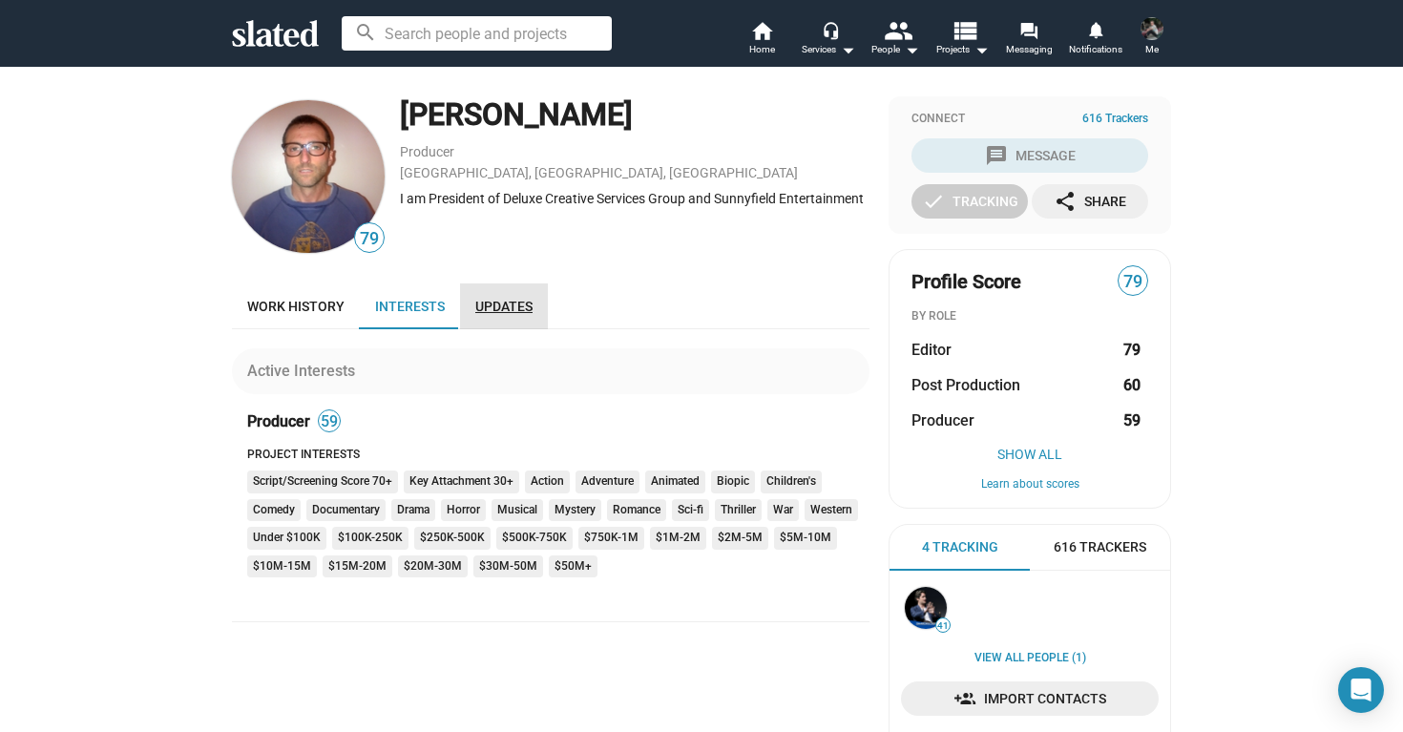
click at [498, 302] on span "Updates" at bounding box center [503, 306] width 57 height 15
